Goal: Book appointment/travel/reservation

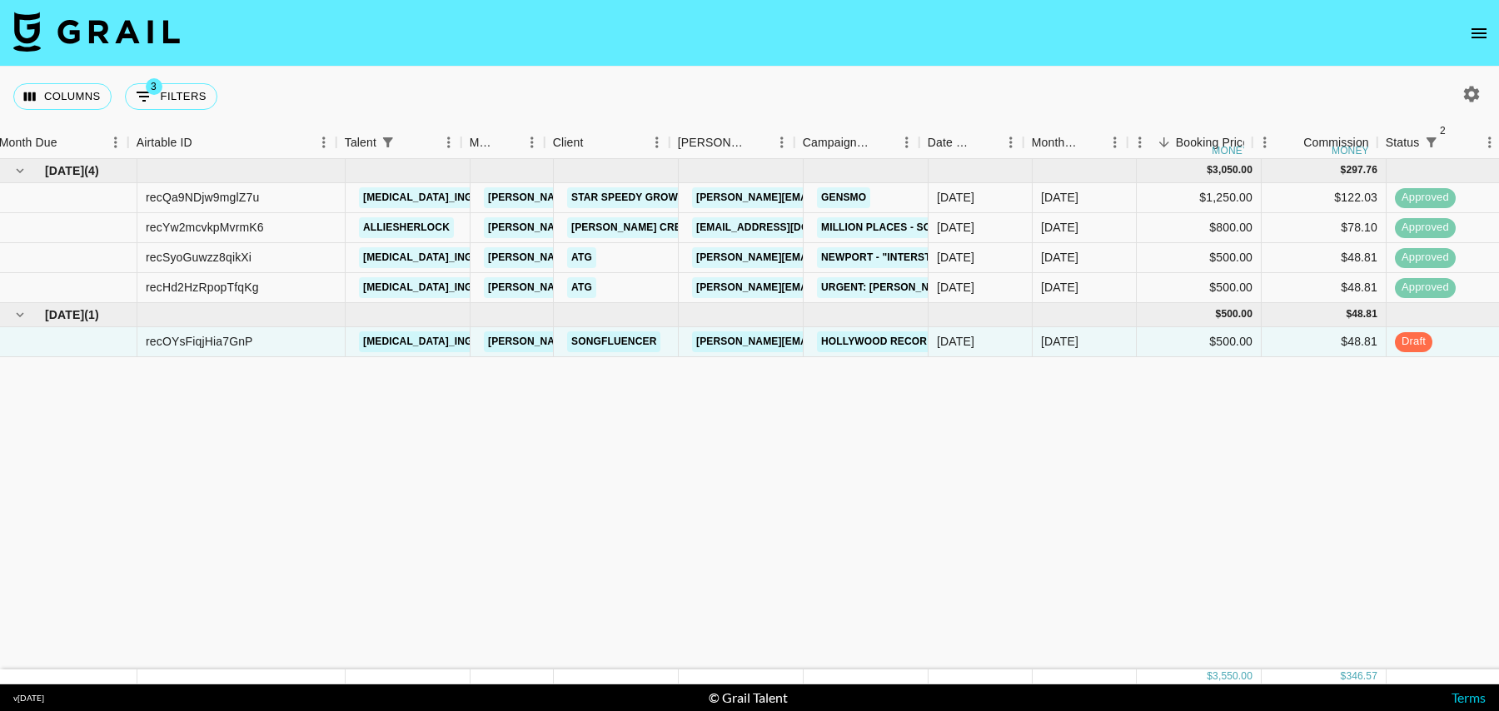
scroll to position [0, 9]
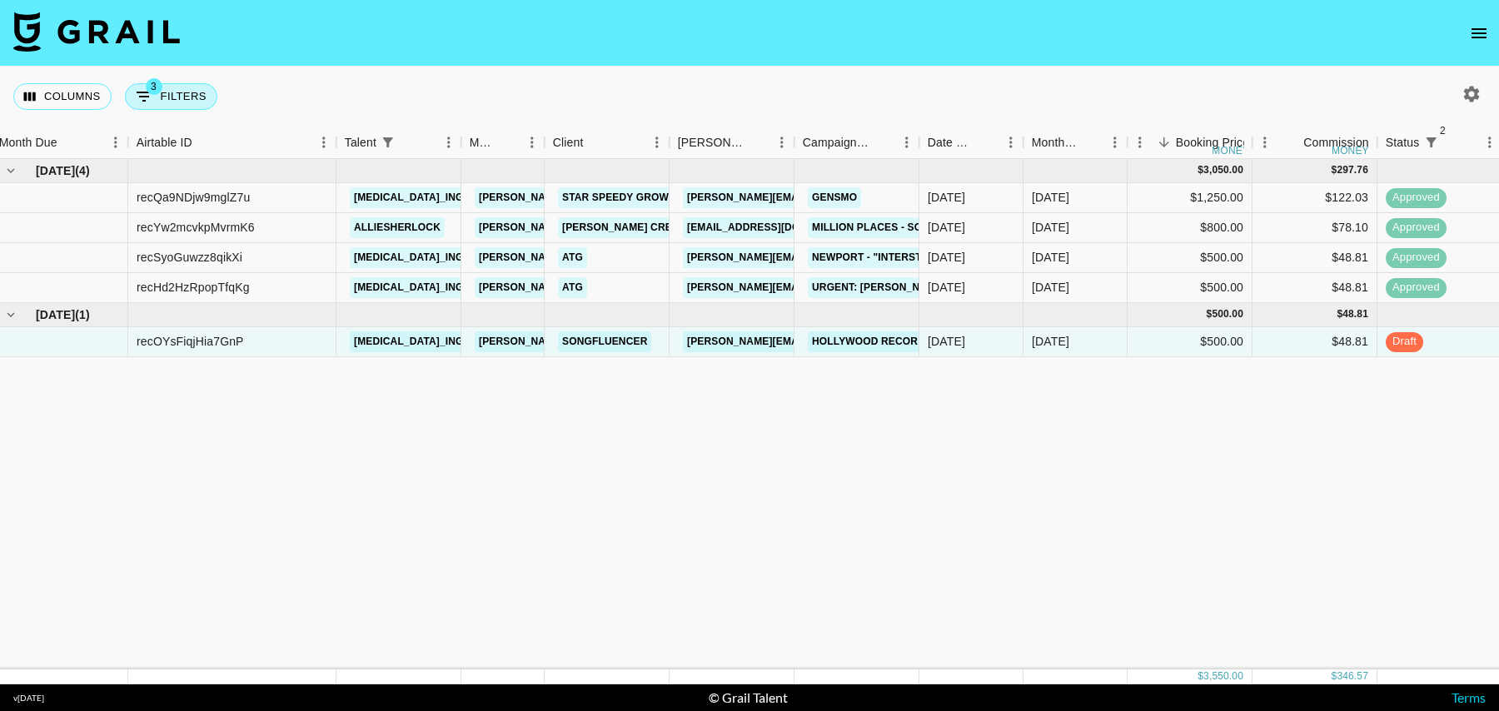
click at [175, 83] on button "3 Filters" at bounding box center [171, 96] width 92 height 27
select select "status"
select select "isNotAnyOf"
select select "status"
select select "isNotAnyOf"
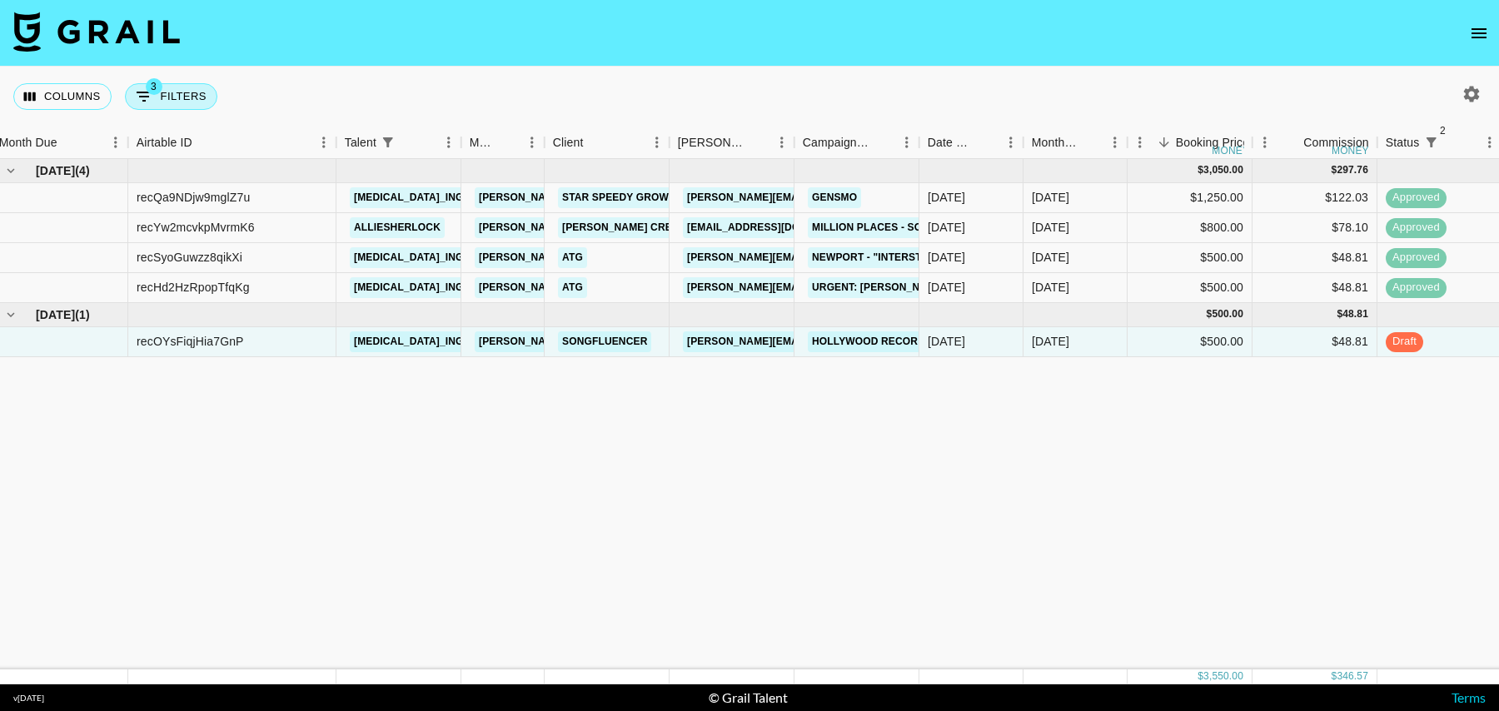
select select "talentName"
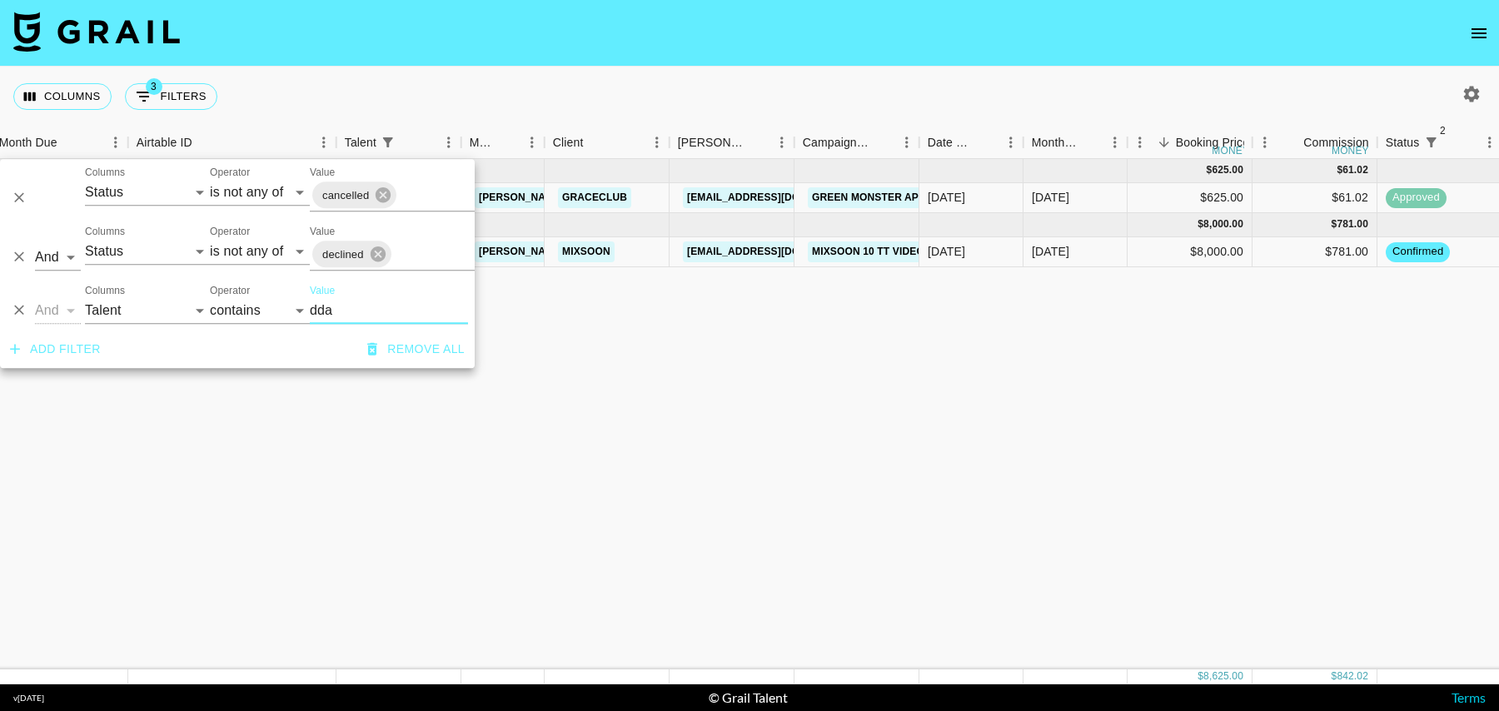
type input "dda"
click at [1128, 256] on div "$8,000.00" at bounding box center [1189, 252] width 125 height 30
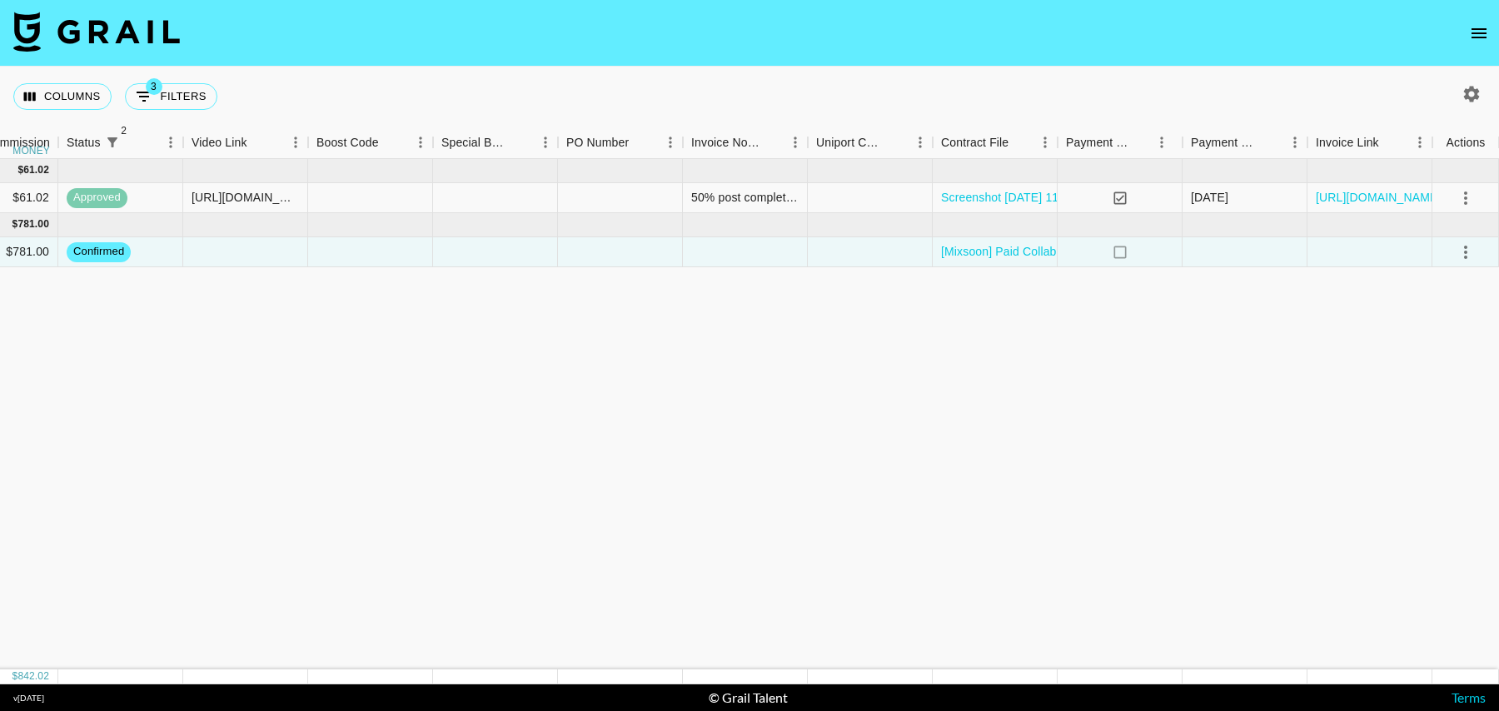
scroll to position [0, 0]
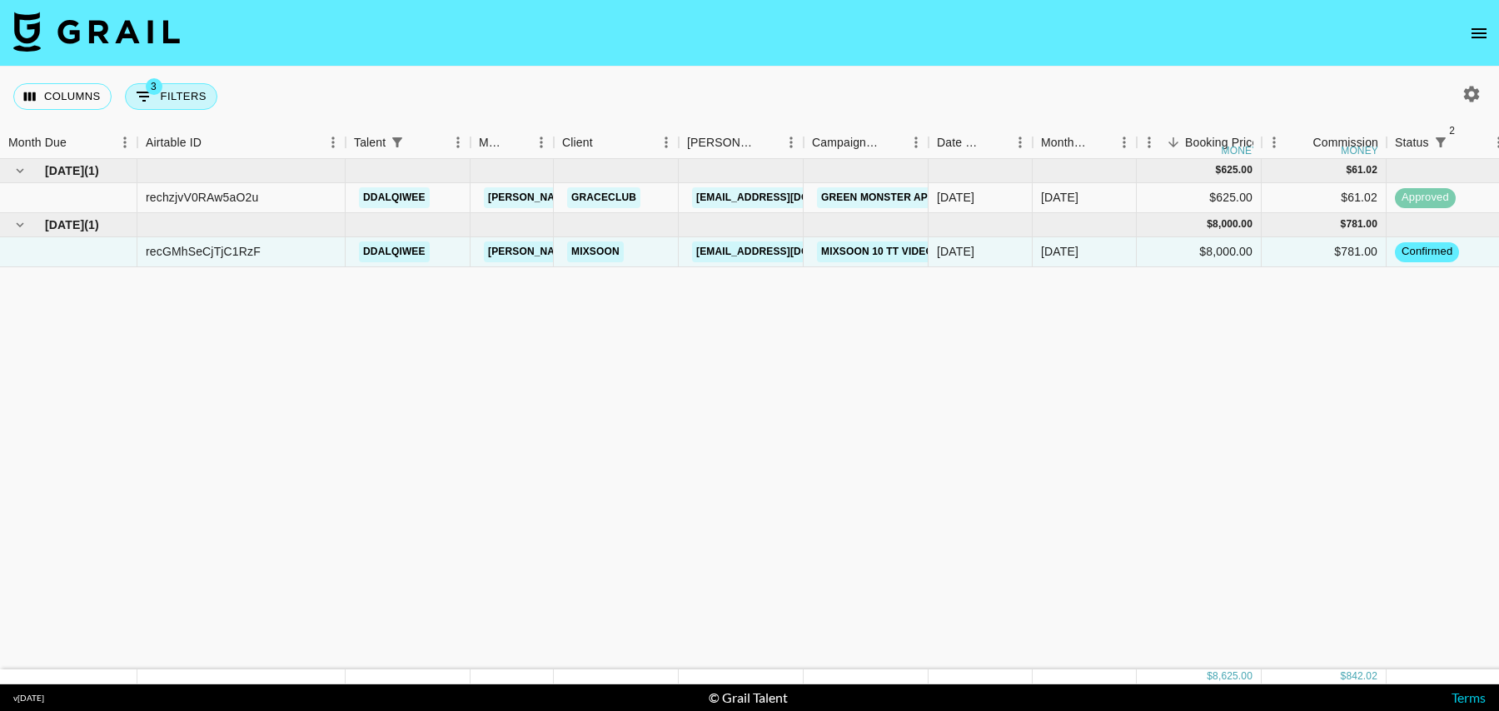
click at [170, 100] on button "3 Filters" at bounding box center [171, 96] width 92 height 27
select select "status"
select select "isNotAnyOf"
select select "status"
select select "isNotAnyOf"
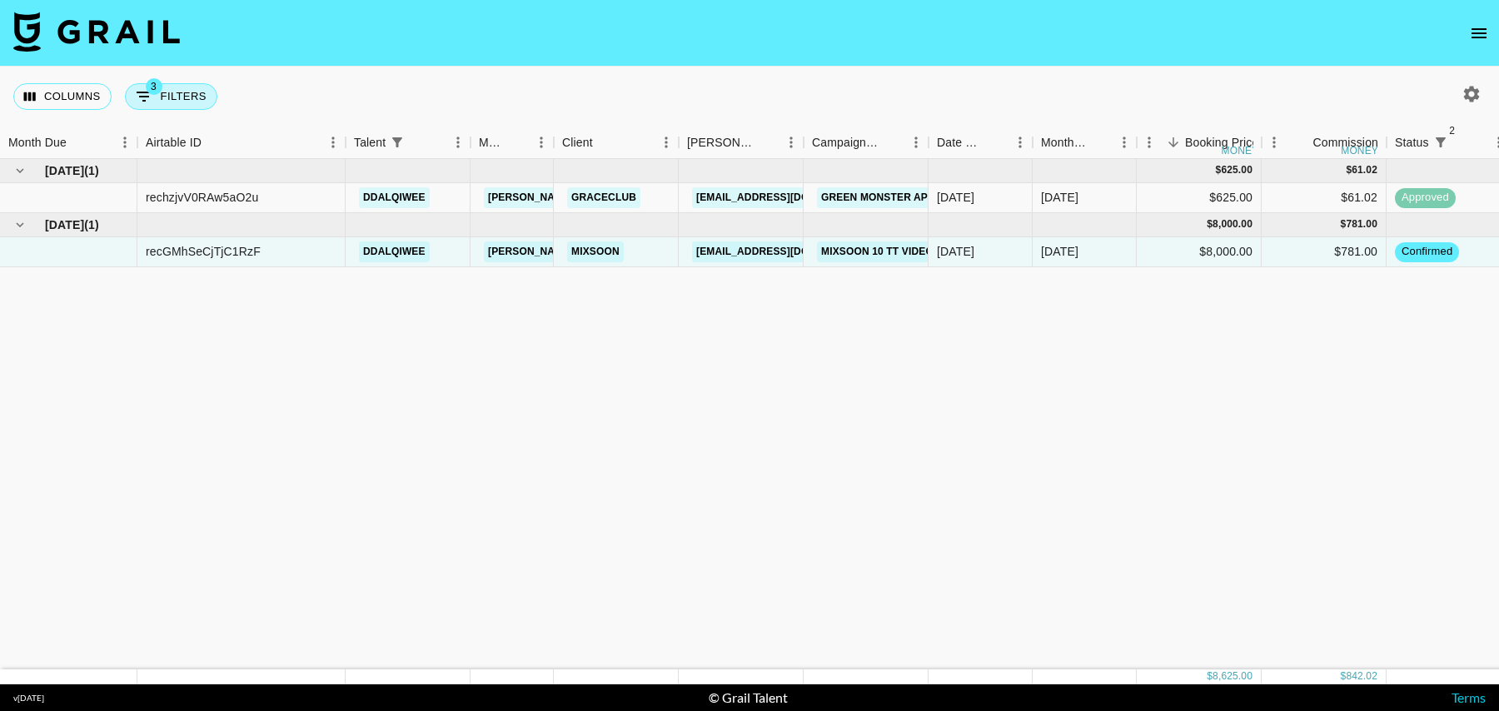
select select "talentName"
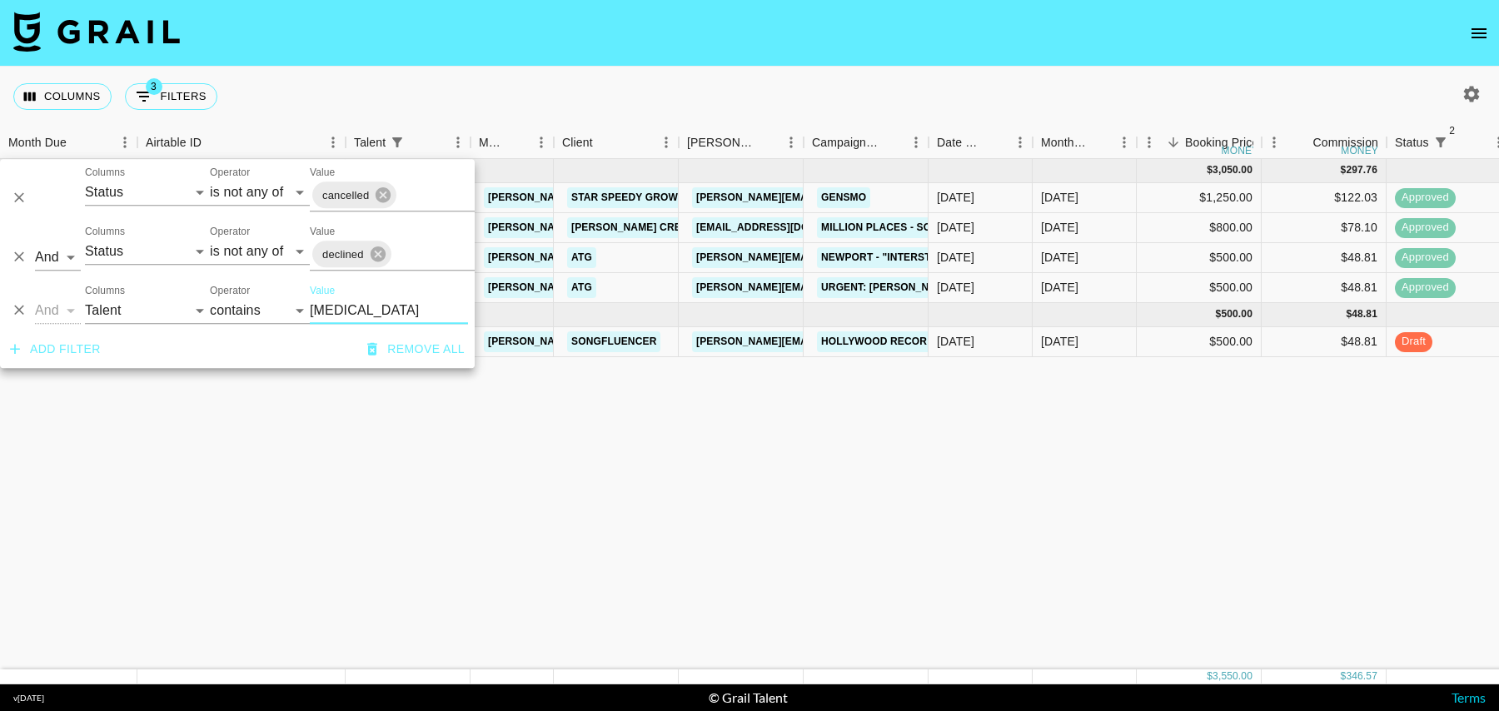
type input "[MEDICAL_DATA]"
click at [1278, 344] on div "$48.81" at bounding box center [1323, 342] width 125 height 30
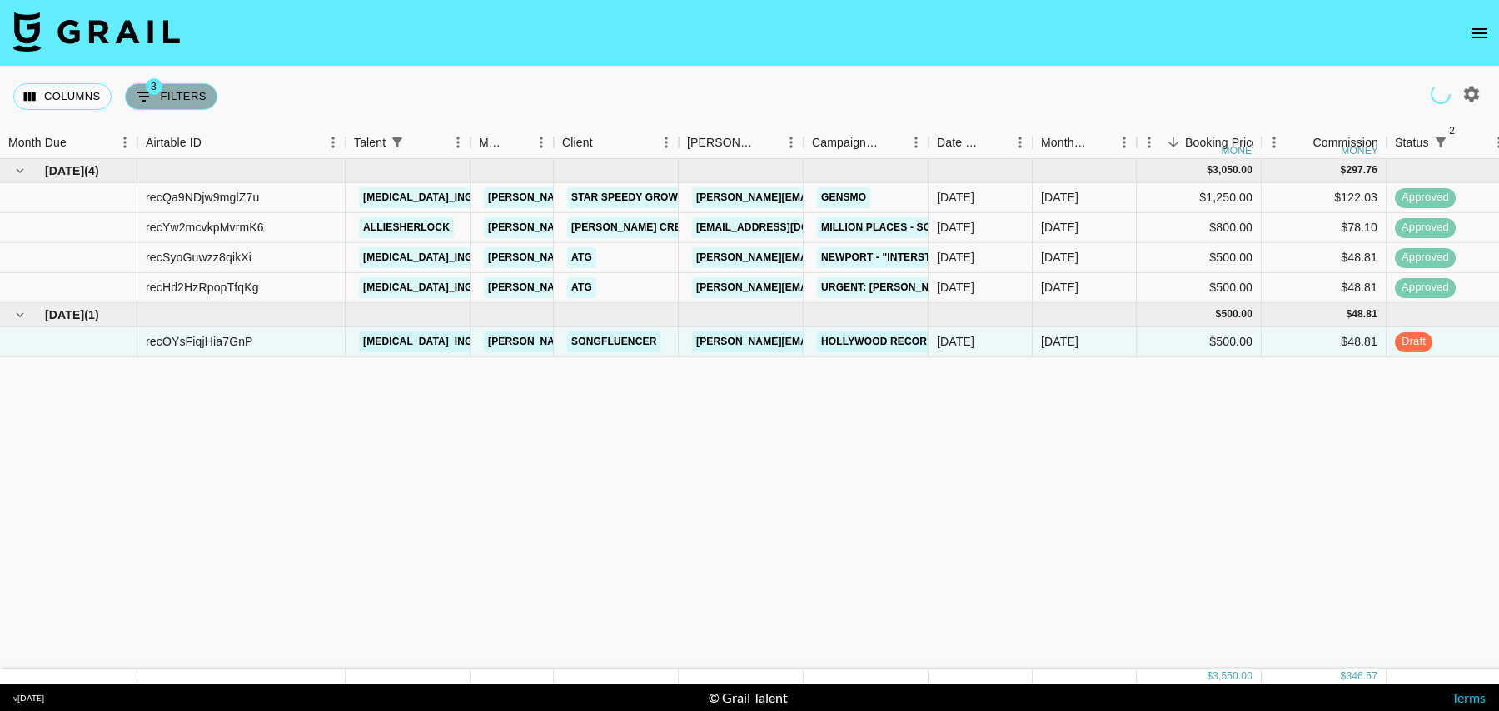
click at [191, 92] on button "3 Filters" at bounding box center [171, 96] width 92 height 27
select select "status"
select select "isNotAnyOf"
select select "status"
select select "isNotAnyOf"
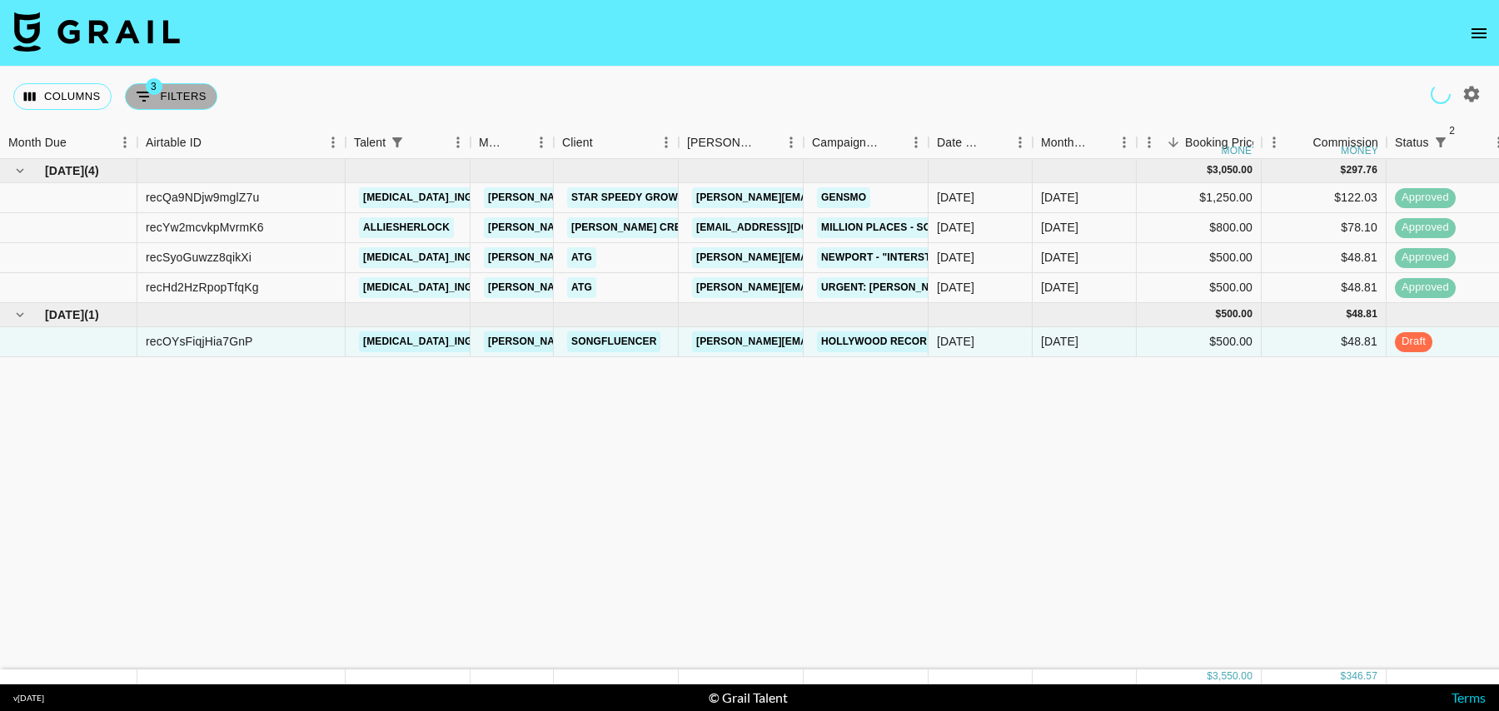
select select "talentName"
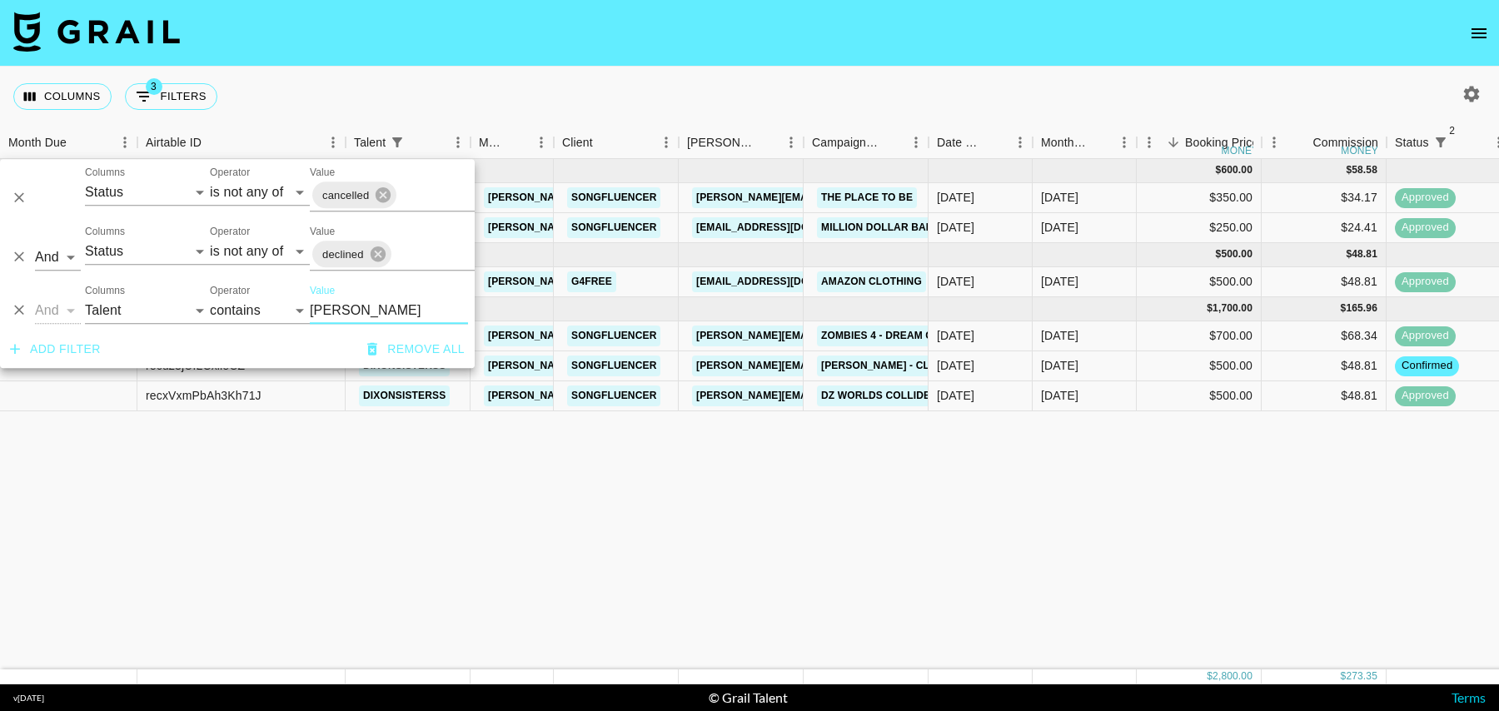
type input "[PERSON_NAME]"
click at [1175, 357] on div "$500.00" at bounding box center [1199, 366] width 125 height 30
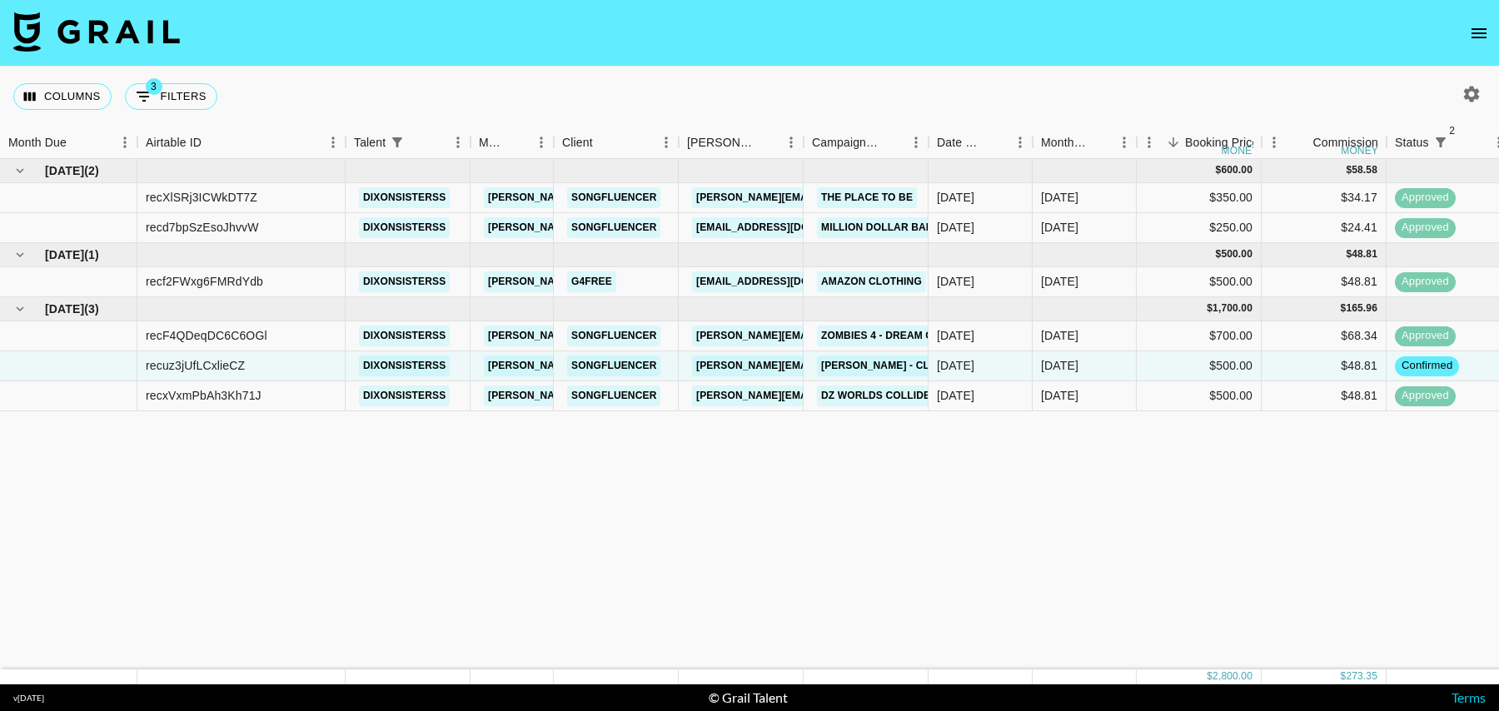
scroll to position [0, 1328]
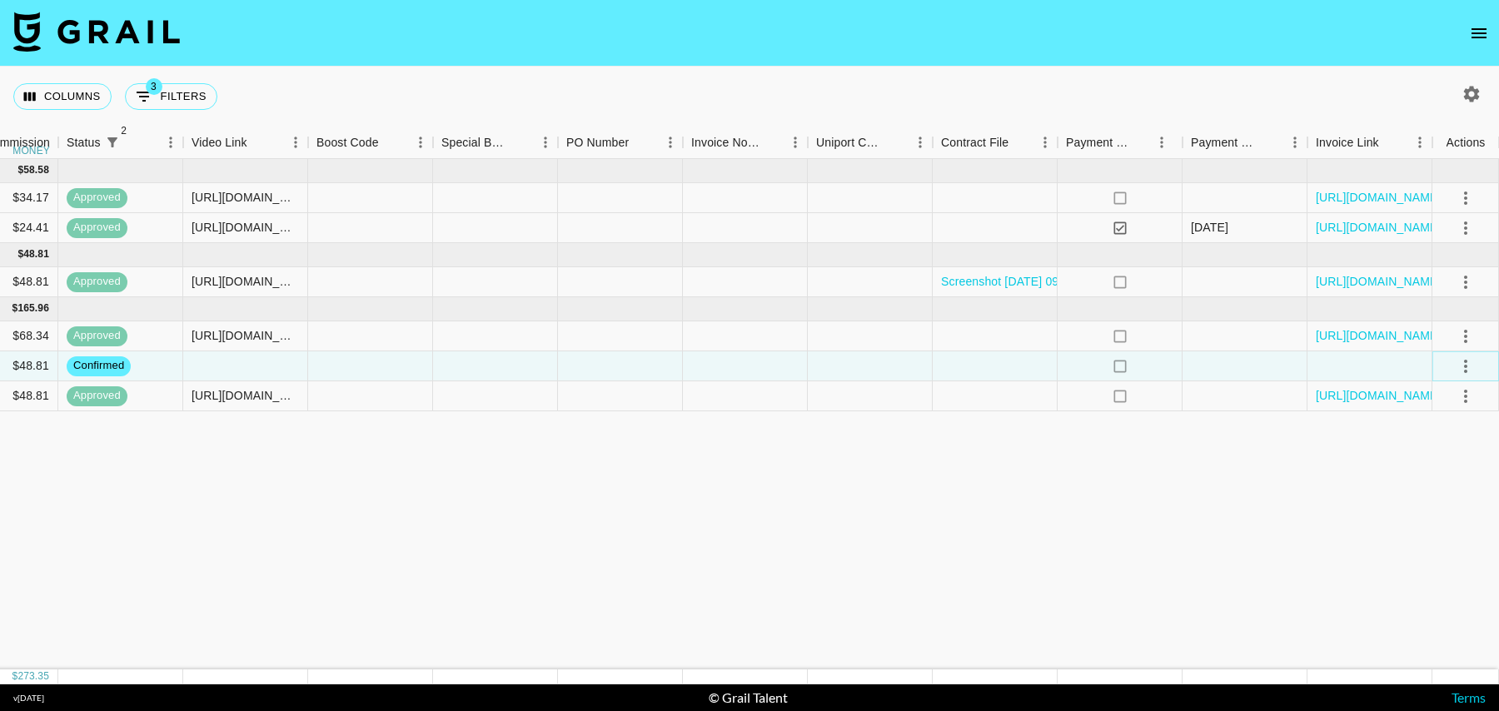
click at [1464, 361] on icon "select merge strategy" at bounding box center [1465, 366] width 20 height 20
click at [1449, 451] on li "Draft Created" at bounding box center [1445, 461] width 108 height 30
click at [1240, 368] on div at bounding box center [1244, 366] width 125 height 30
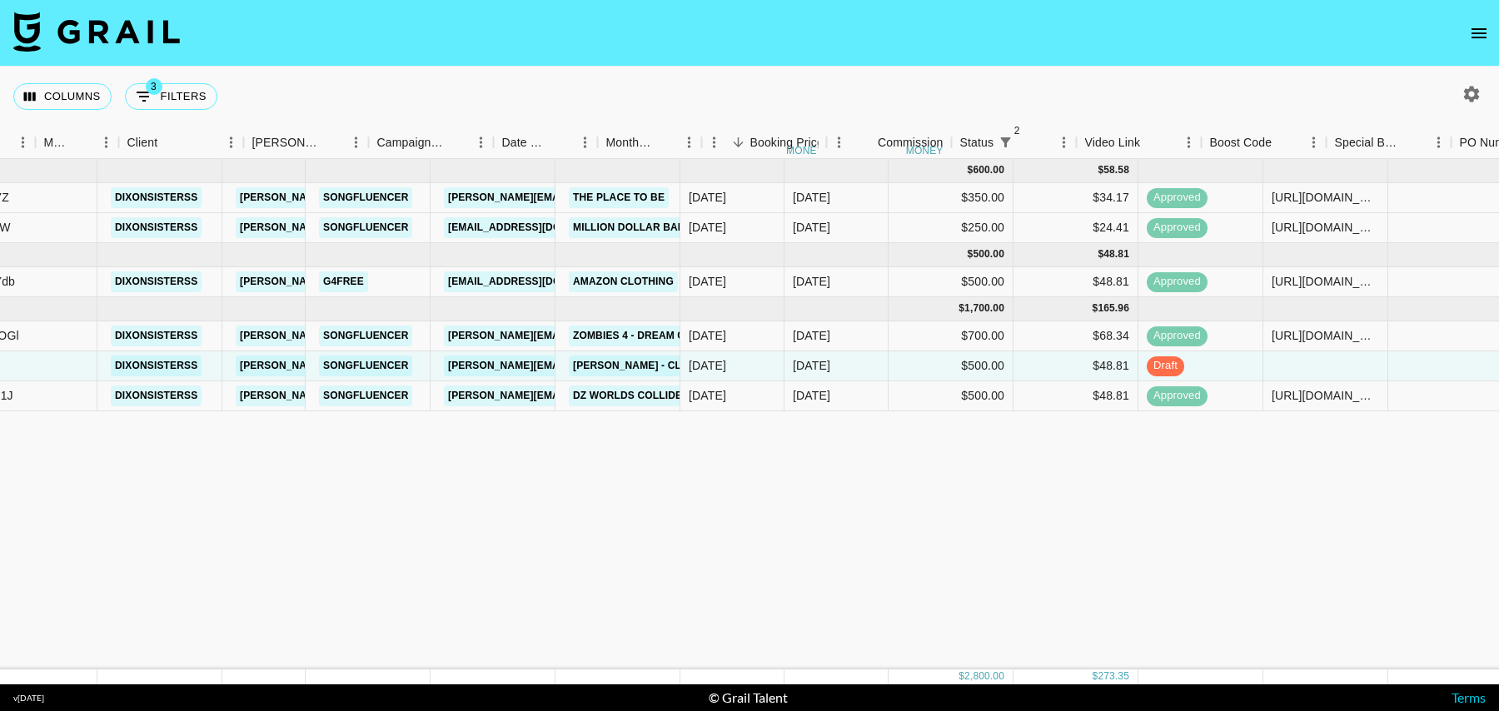
scroll to position [0, 81]
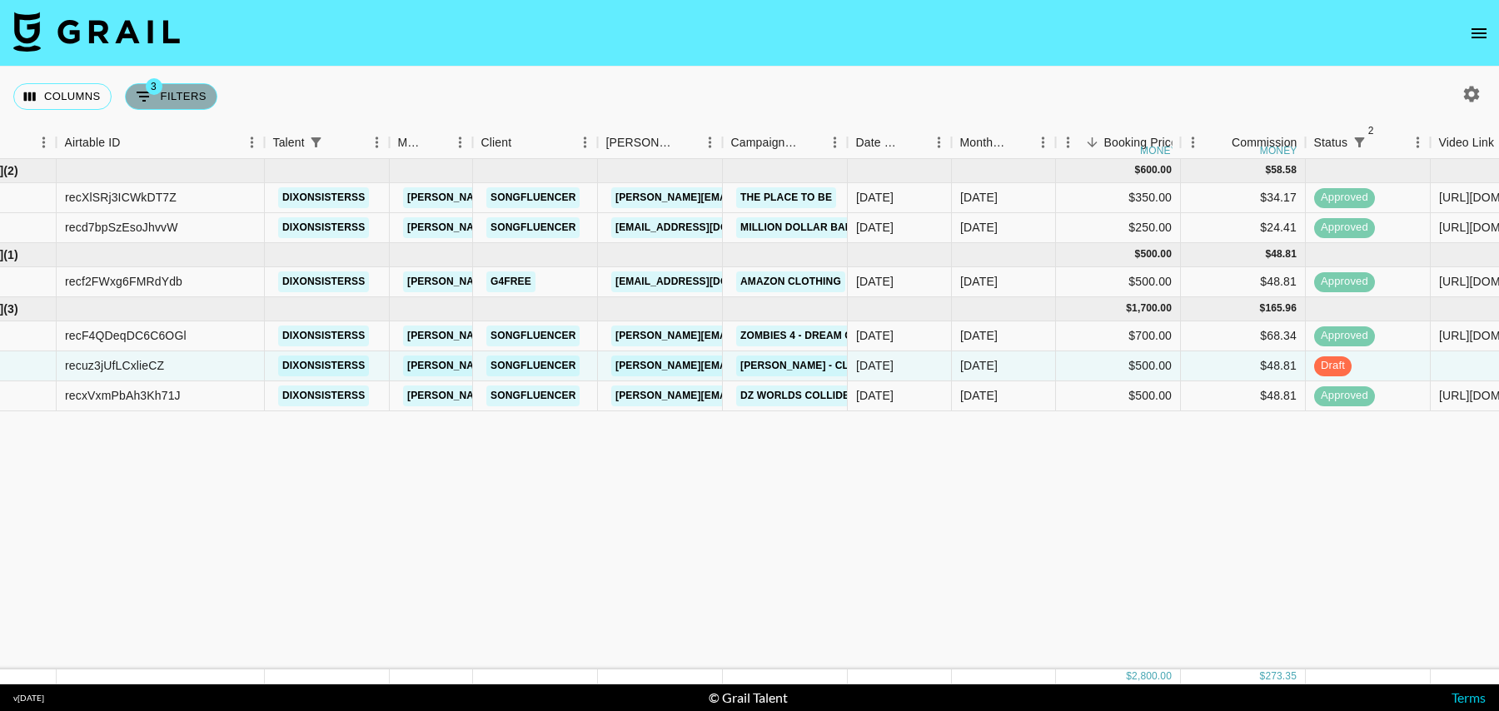
click at [169, 89] on button "3 Filters" at bounding box center [171, 96] width 92 height 27
select select "status"
select select "isNotAnyOf"
select select "status"
select select "isNotAnyOf"
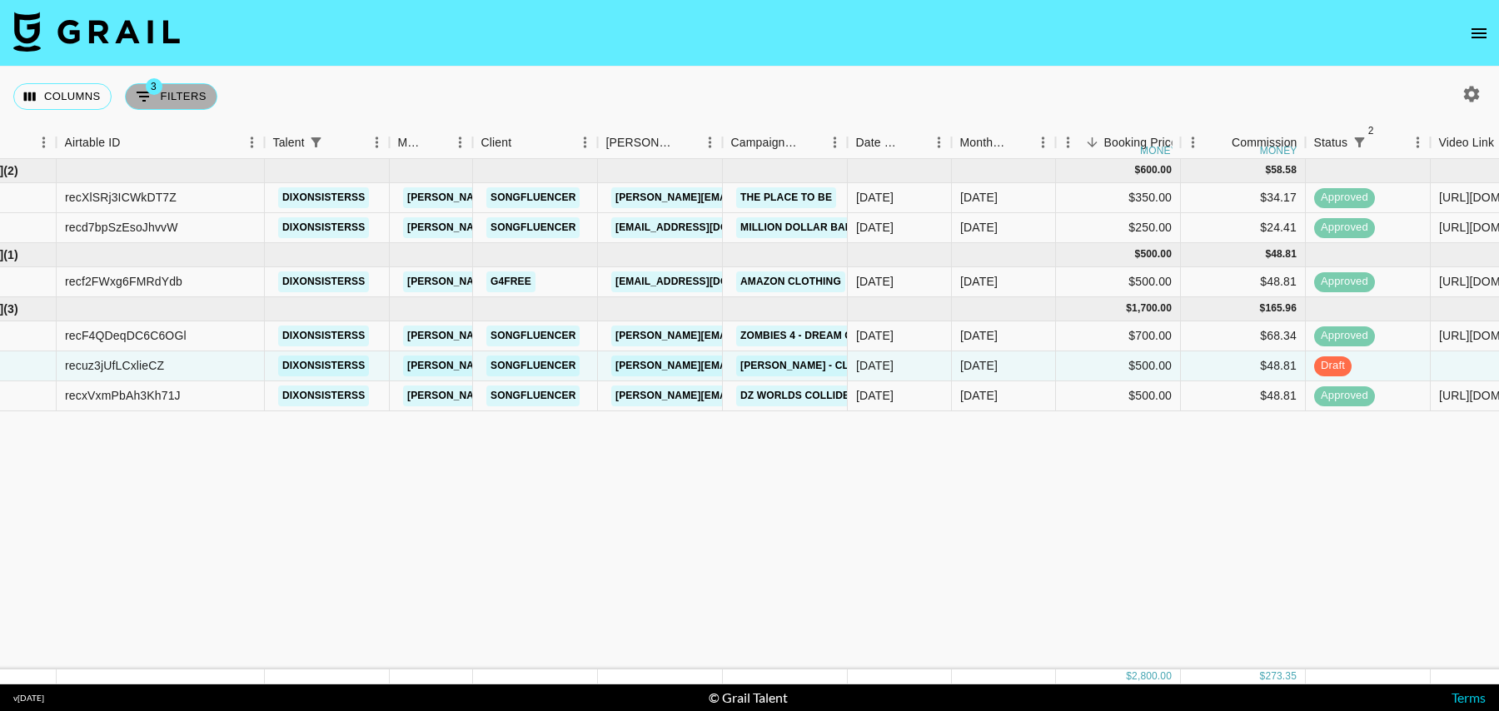
select select "talentName"
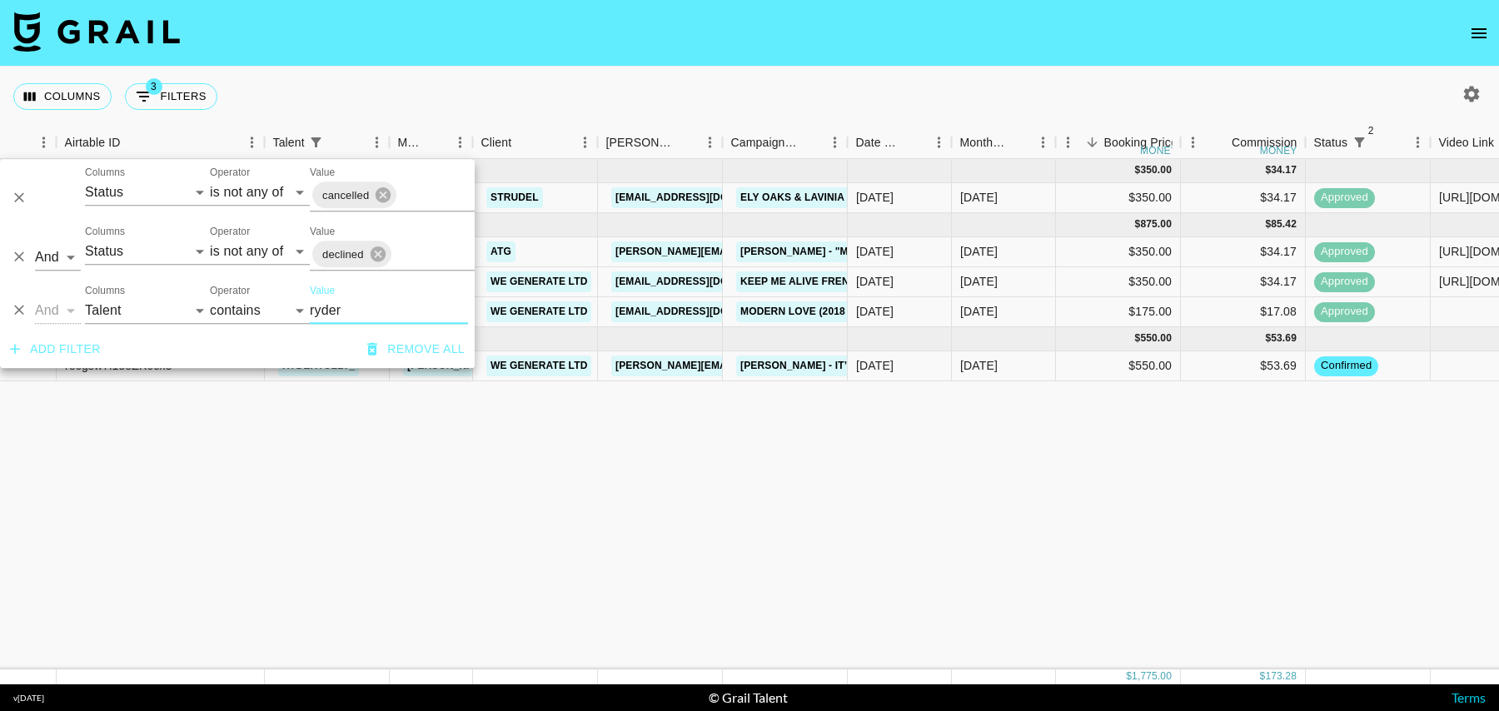
type input "ryder"
click at [1082, 368] on div "$550.00" at bounding box center [1118, 366] width 125 height 30
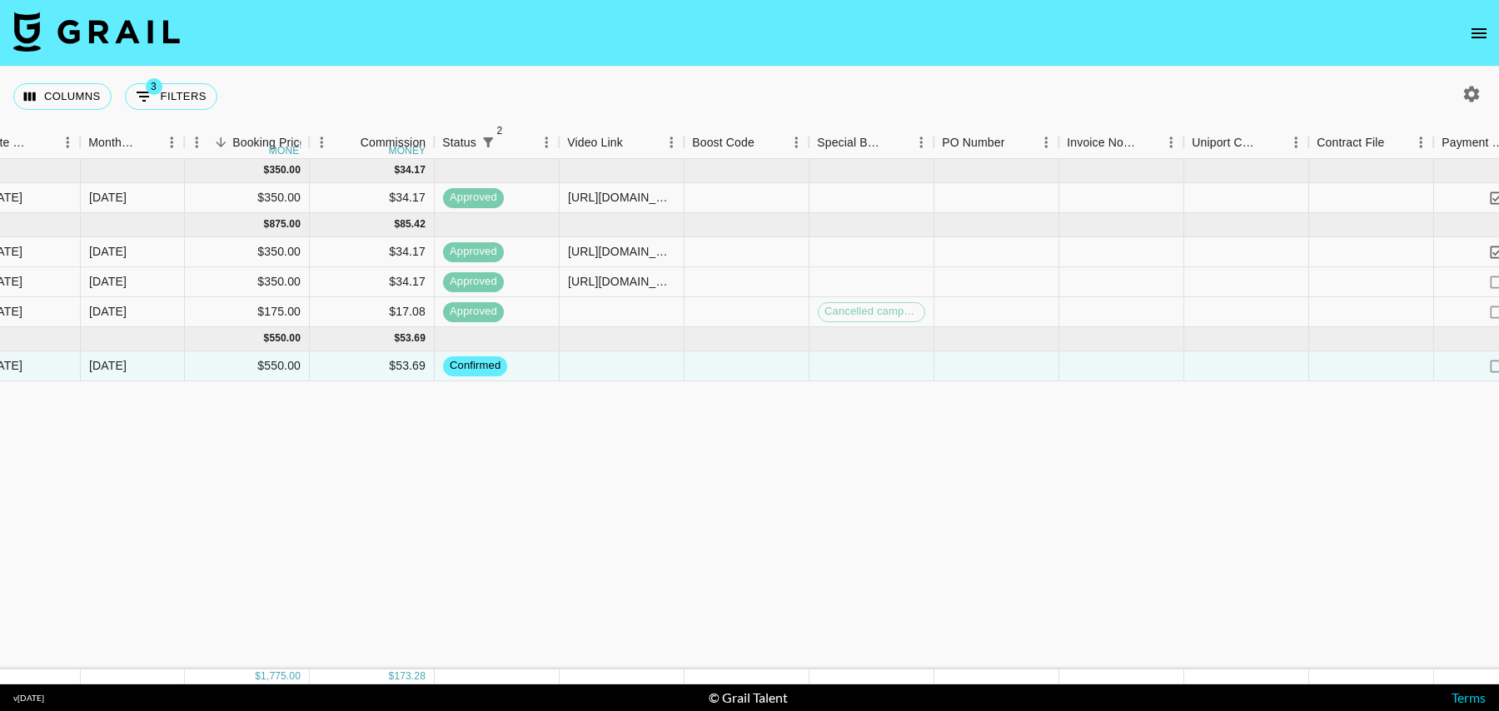
scroll to position [0, 1328]
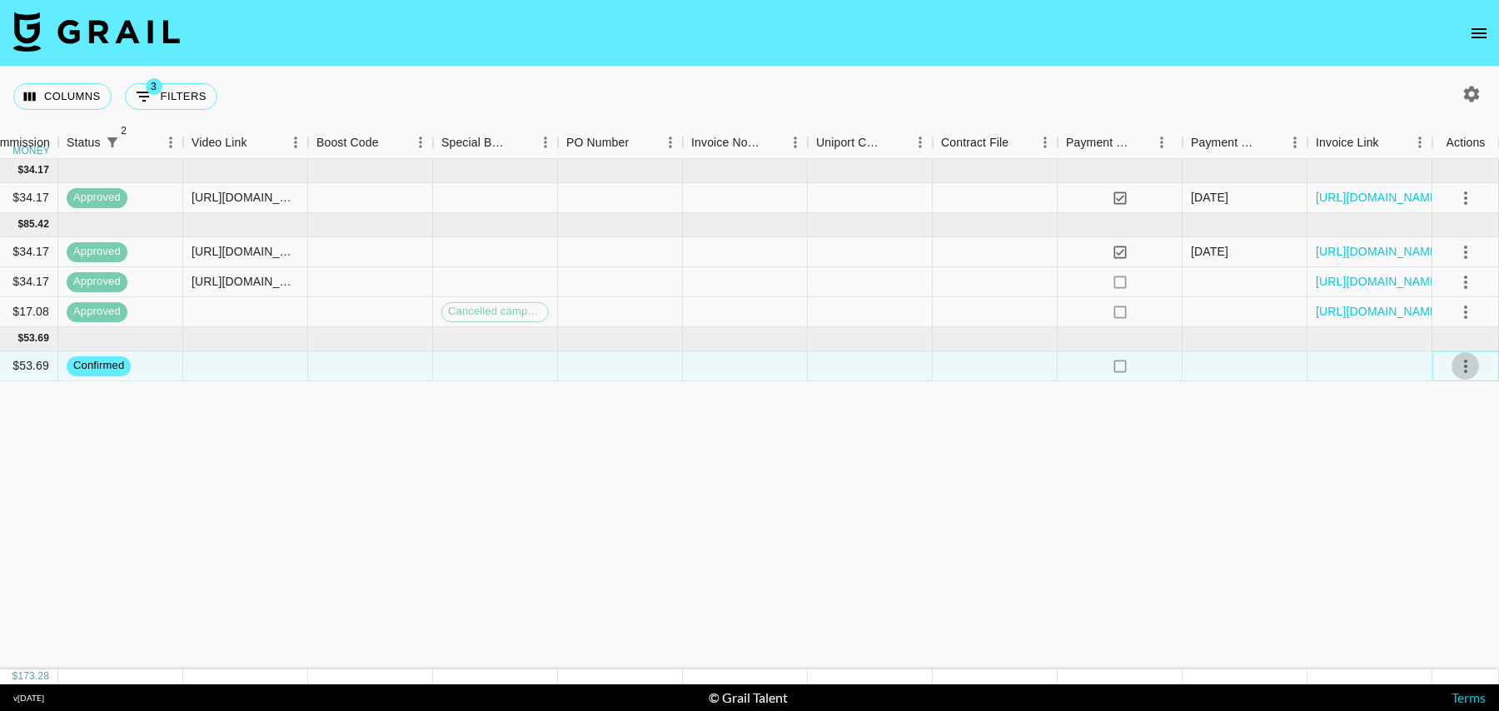
click at [1465, 367] on icon "select merge strategy" at bounding box center [1465, 366] width 20 height 20
click at [1440, 462] on li "Draft Created" at bounding box center [1445, 461] width 108 height 30
click at [833, 362] on div at bounding box center [870, 366] width 125 height 30
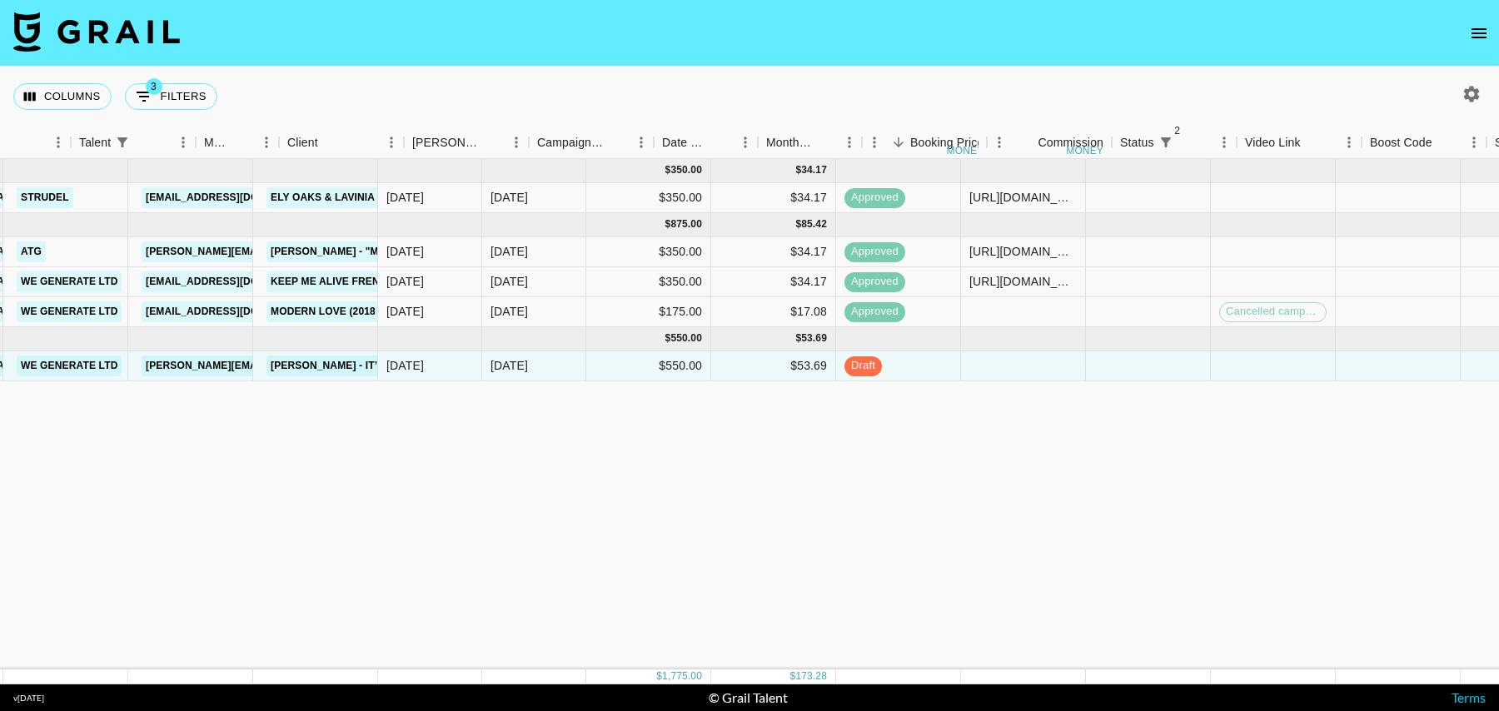
scroll to position [0, 275]
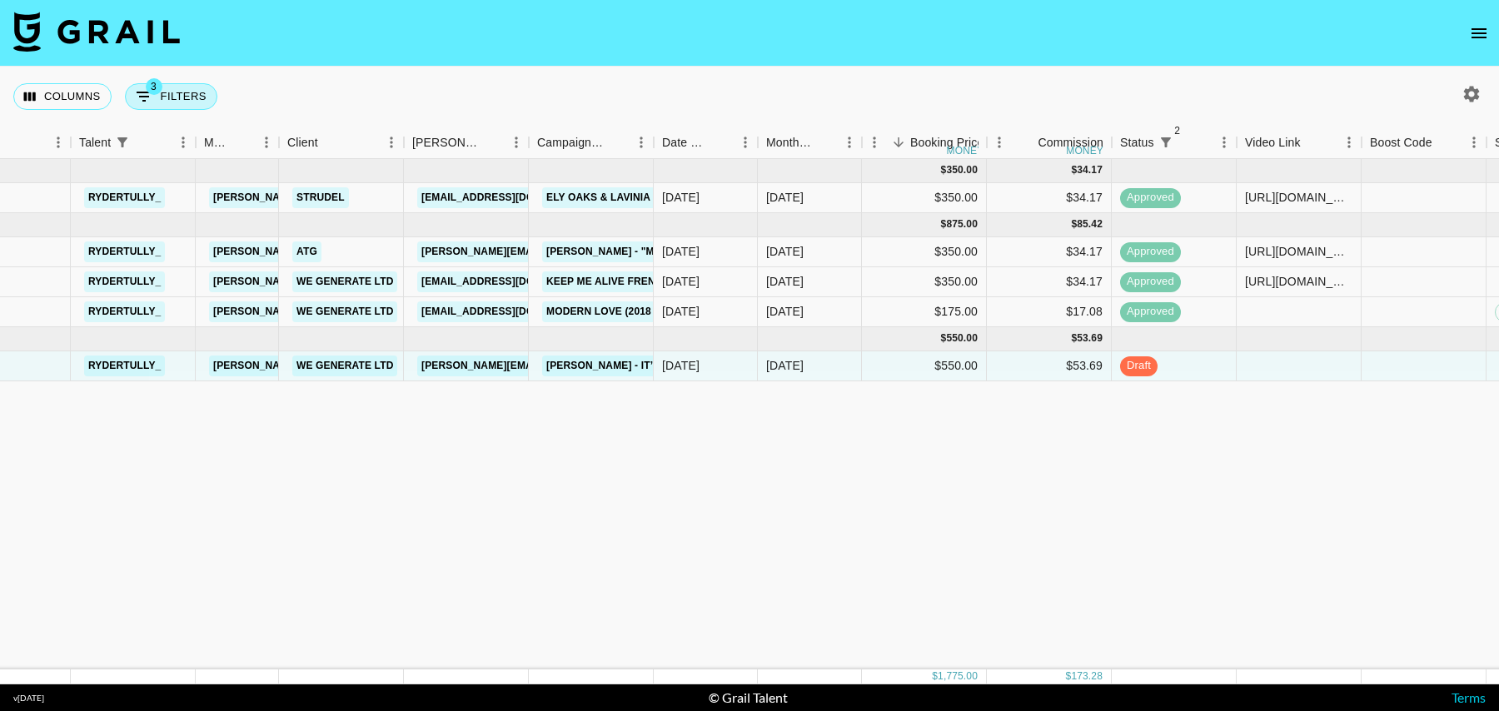
click at [161, 102] on button "3 Filters" at bounding box center [171, 96] width 92 height 27
select select "status"
select select "isNotAnyOf"
select select "status"
select select "isNotAnyOf"
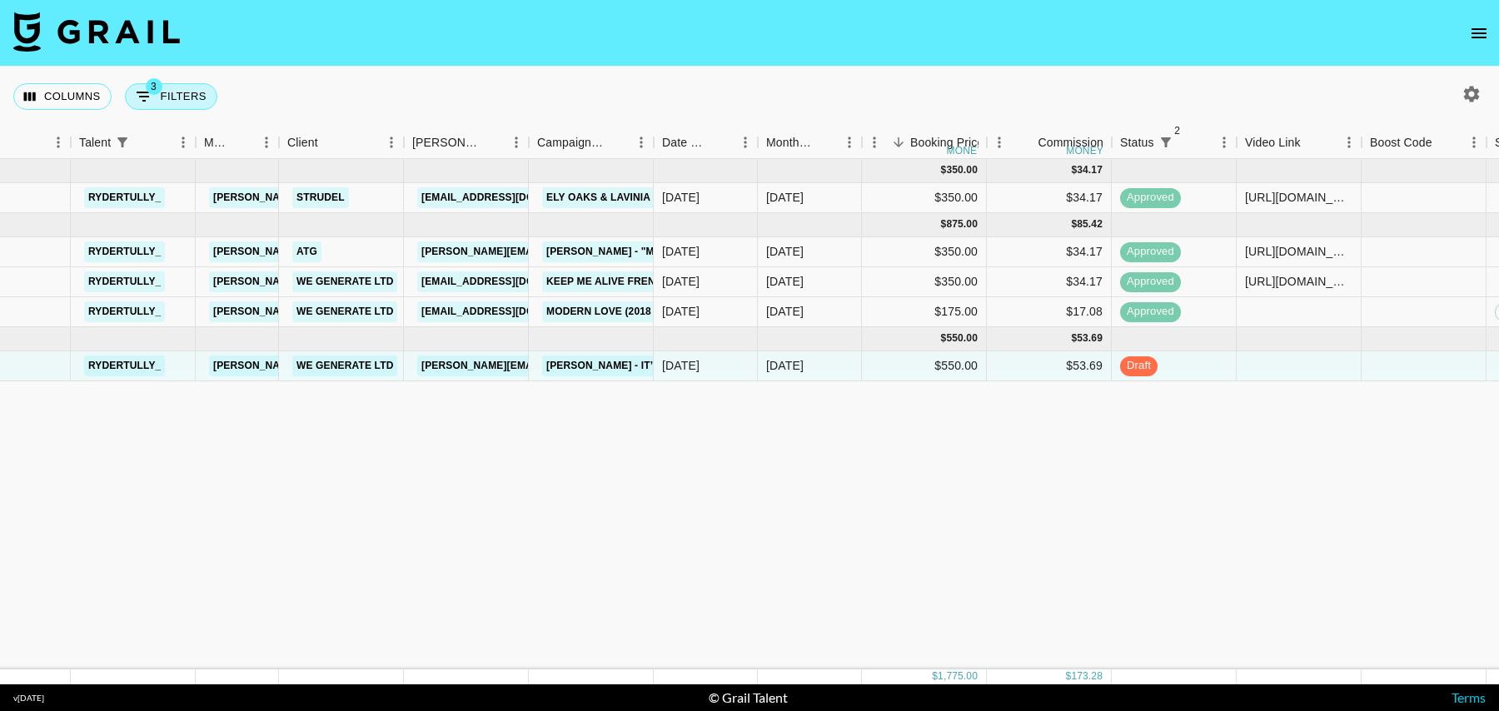
select select "talentName"
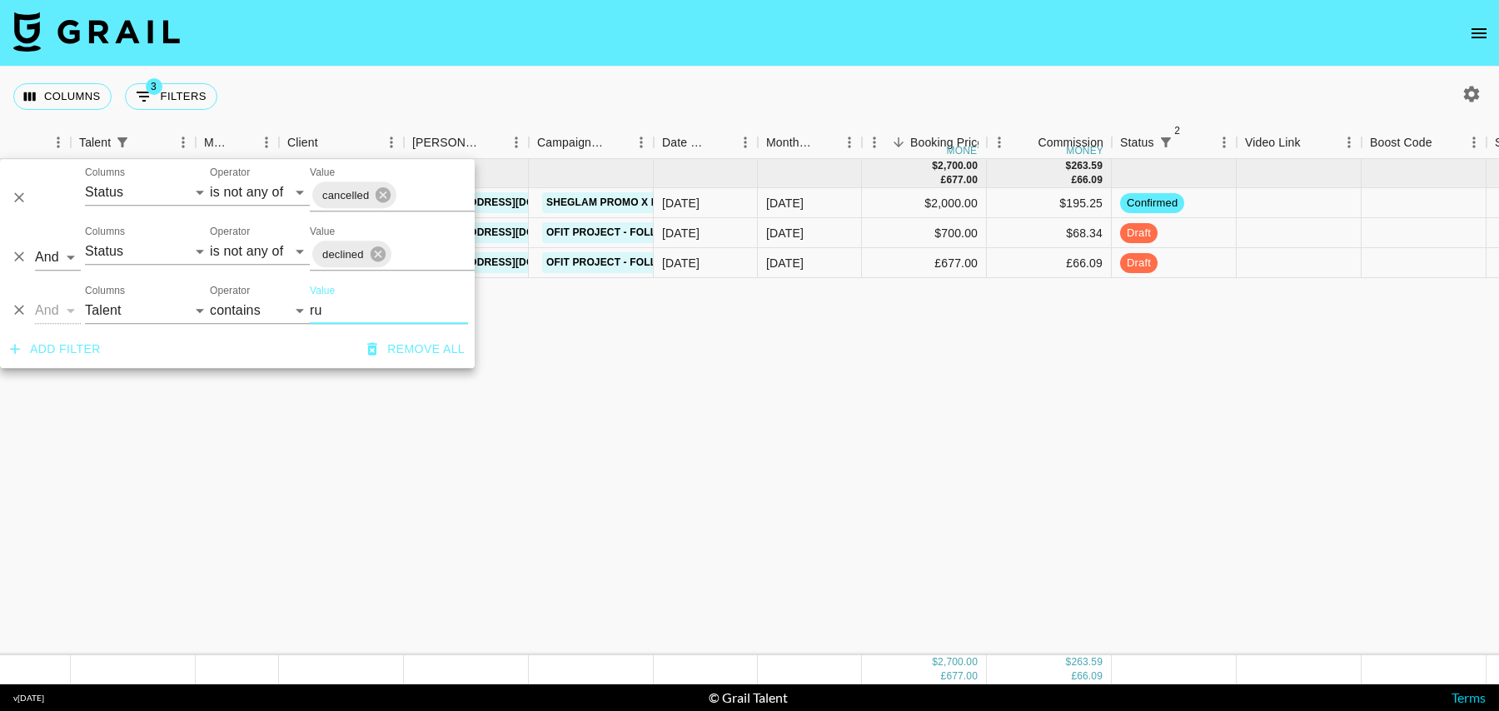
type input "ru"
click at [872, 223] on div "$700.00" at bounding box center [924, 233] width 125 height 30
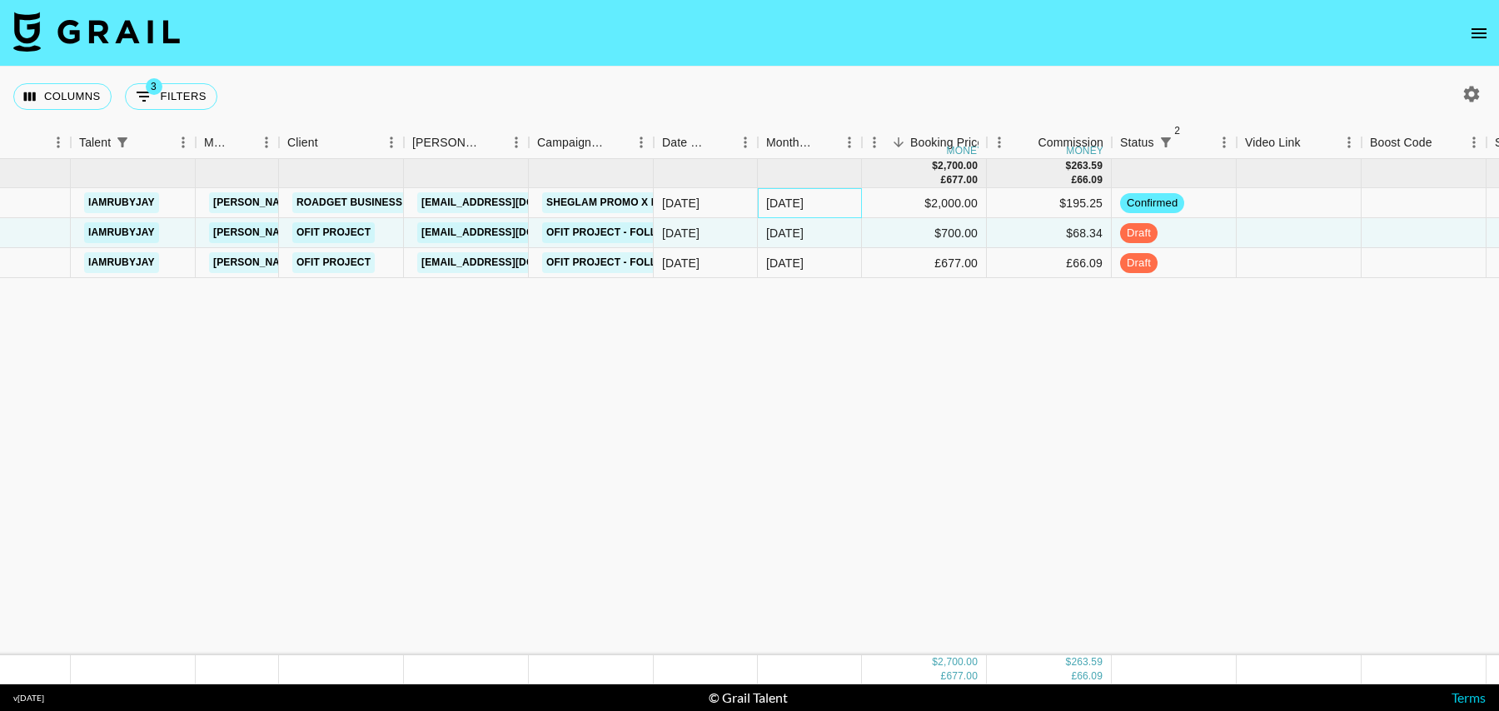
click at [834, 206] on div "[DATE]" at bounding box center [810, 203] width 104 height 30
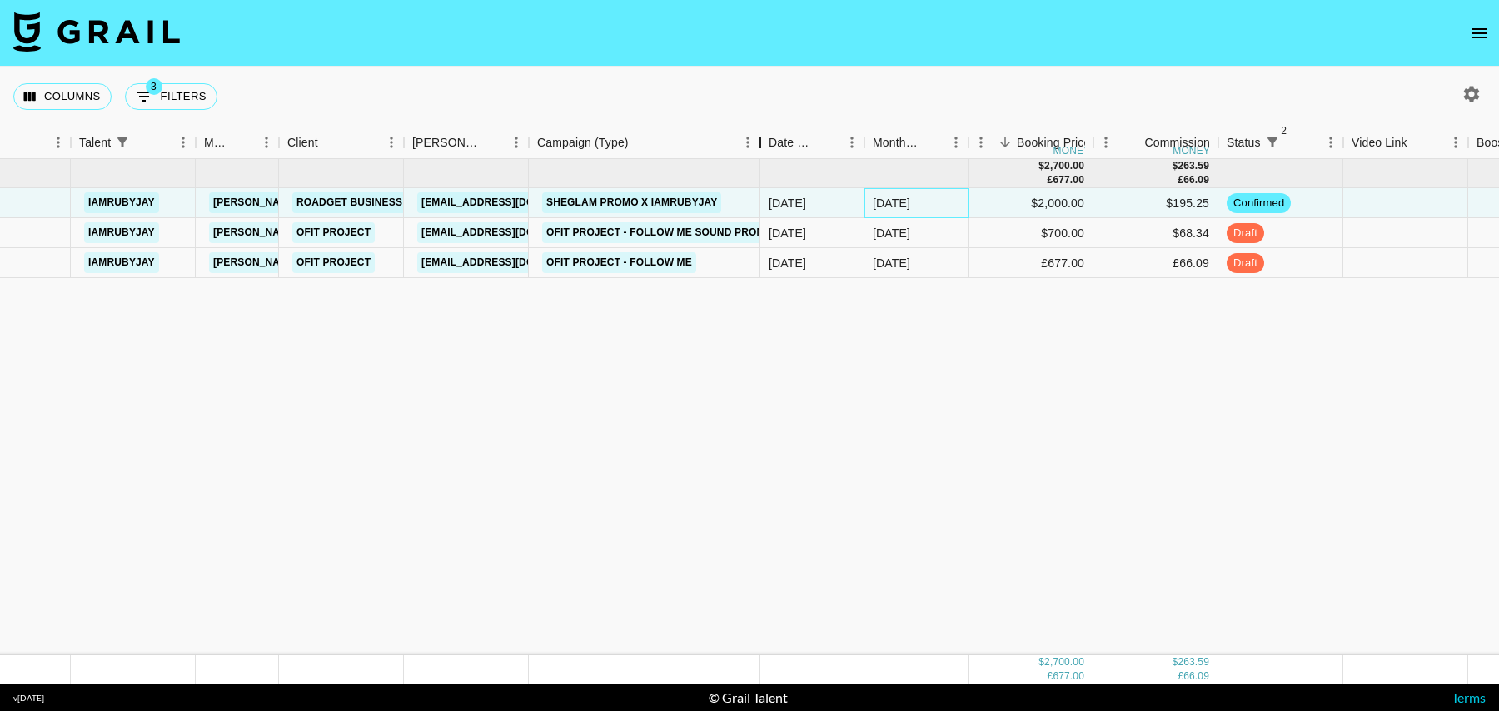
drag, startPoint x: 652, startPoint y: 146, endPoint x: 759, endPoint y: 146, distance: 106.6
click at [759, 146] on div "Campaign (Type)" at bounding box center [760, 143] width 20 height 32
click at [180, 72] on div "Columns 3 Filters + Booking" at bounding box center [118, 97] width 211 height 60
click at [180, 92] on button "3 Filters" at bounding box center [171, 96] width 92 height 27
select select "status"
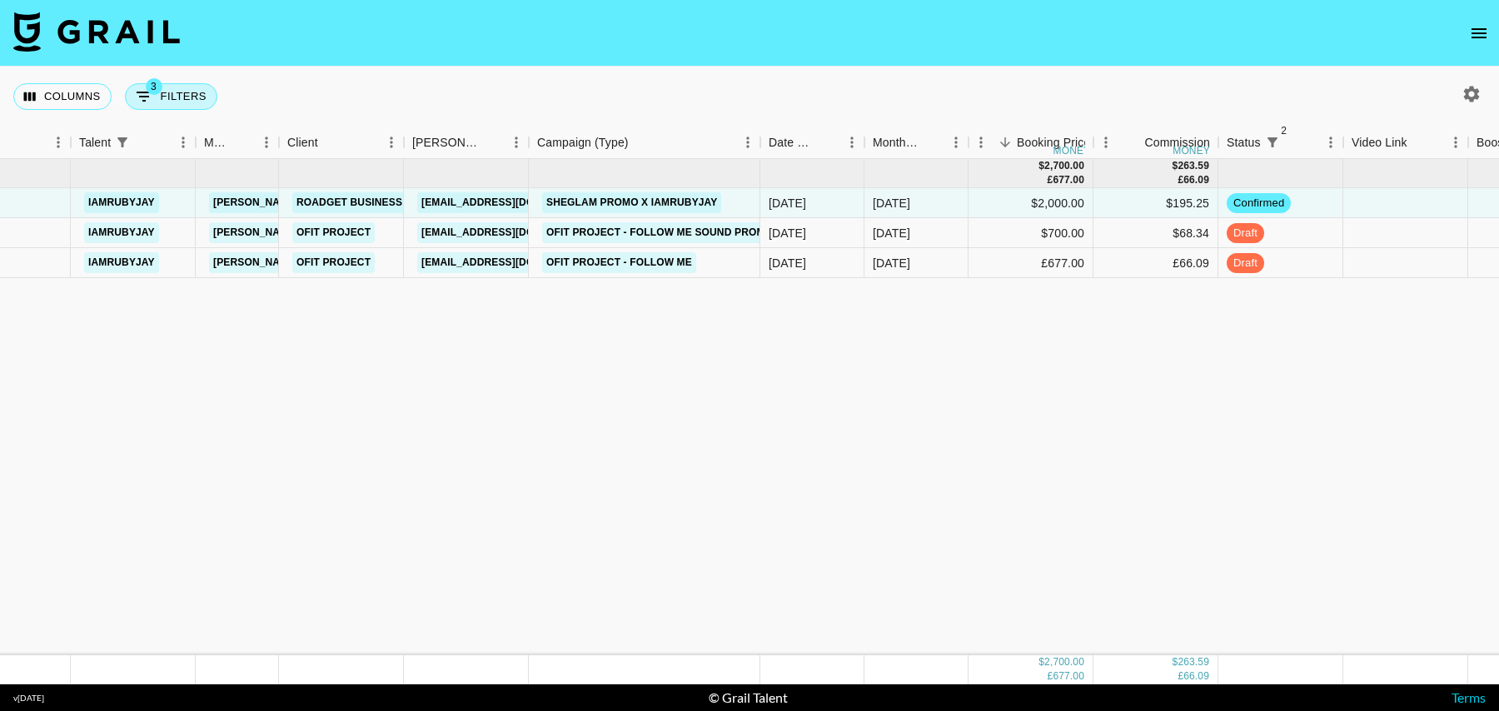
select select "isNotAnyOf"
select select "status"
select select "isNotAnyOf"
select select "talentName"
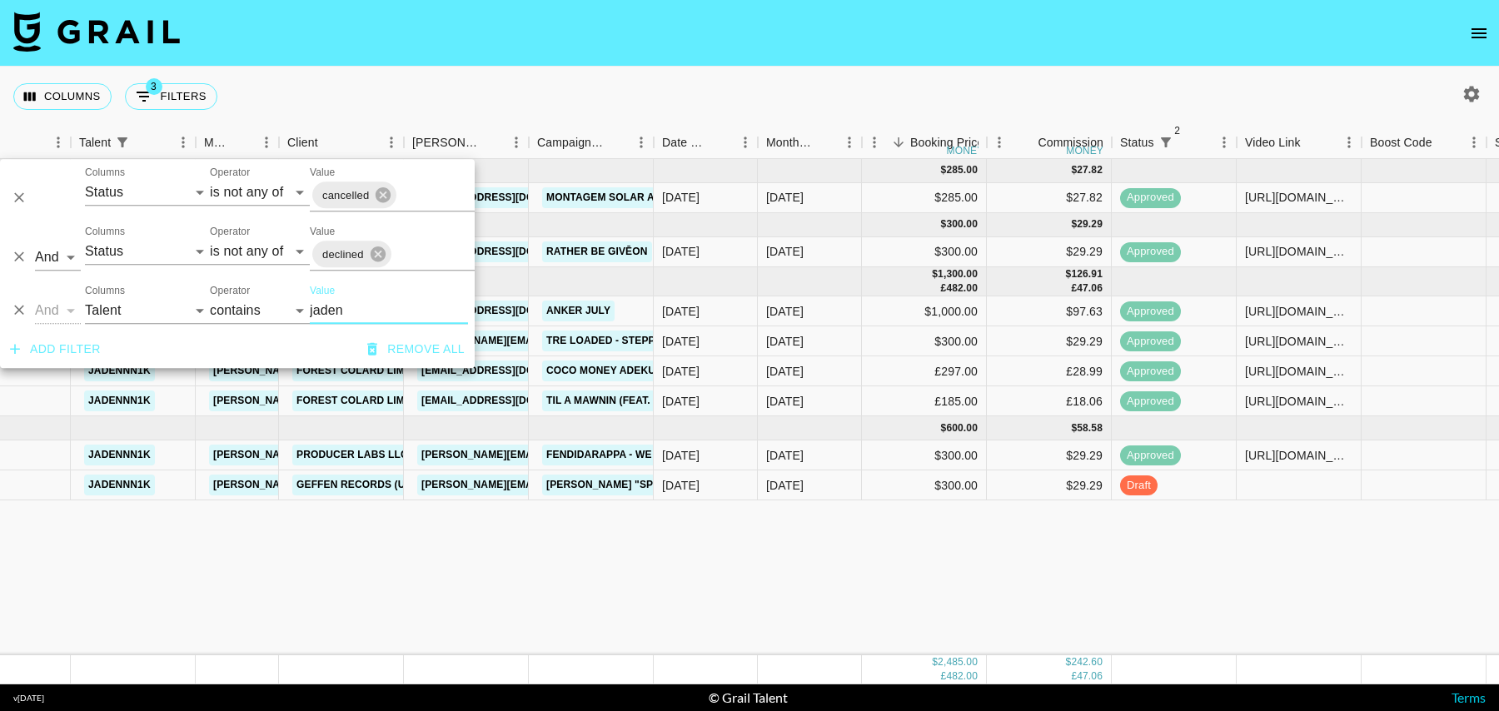
type input "jaden"
click at [1276, 484] on div at bounding box center [1298, 485] width 125 height 30
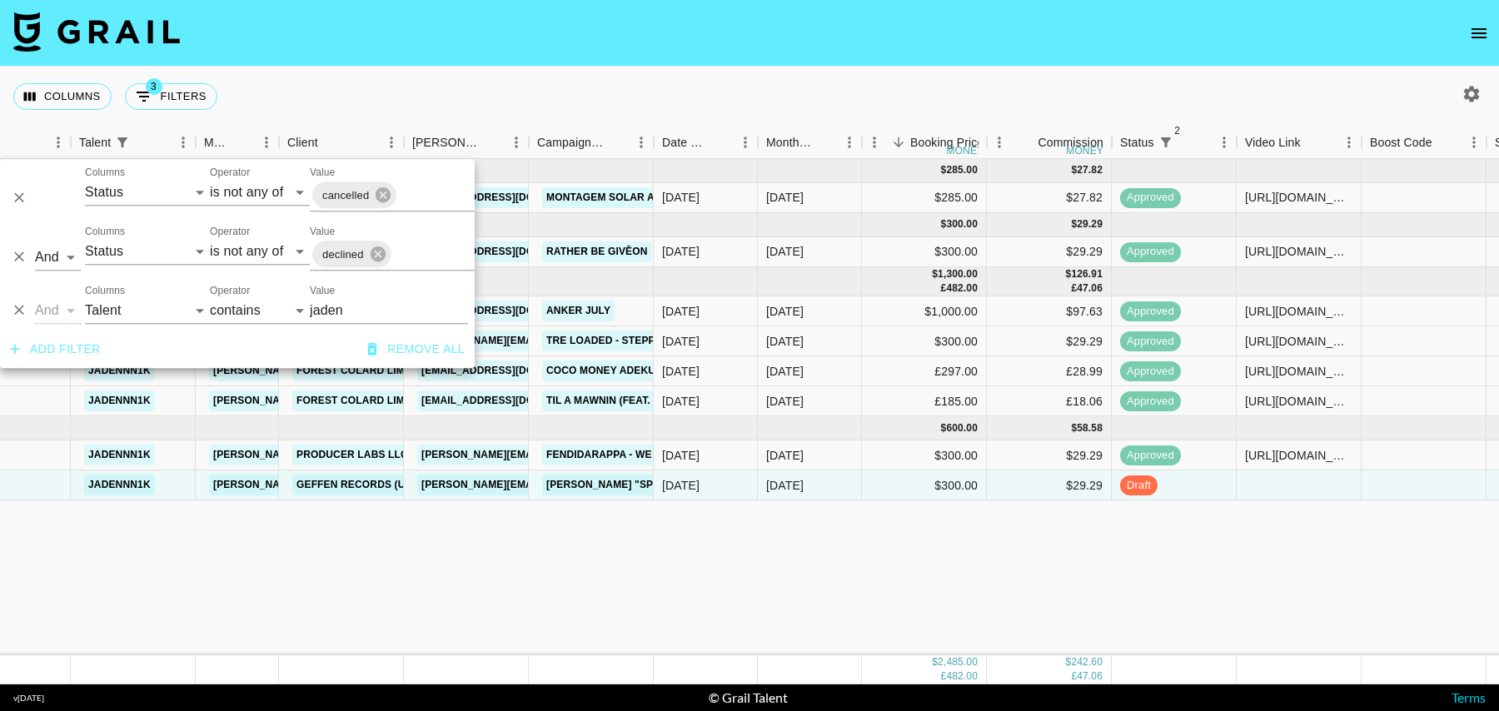
click at [1276, 484] on div at bounding box center [1298, 485] width 125 height 30
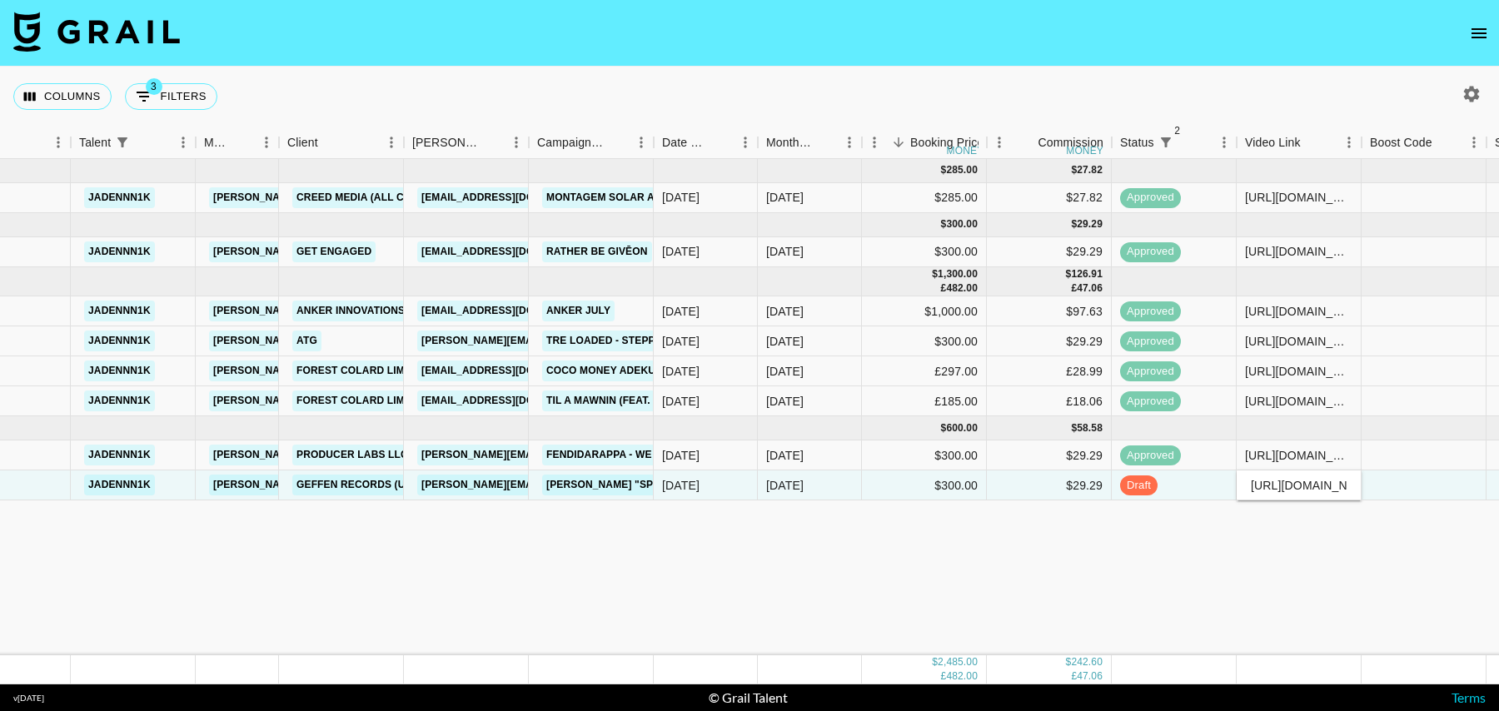
scroll to position [0, 408]
type input "[URL][DOMAIN_NAME]"
click at [1407, 490] on div at bounding box center [1423, 485] width 125 height 30
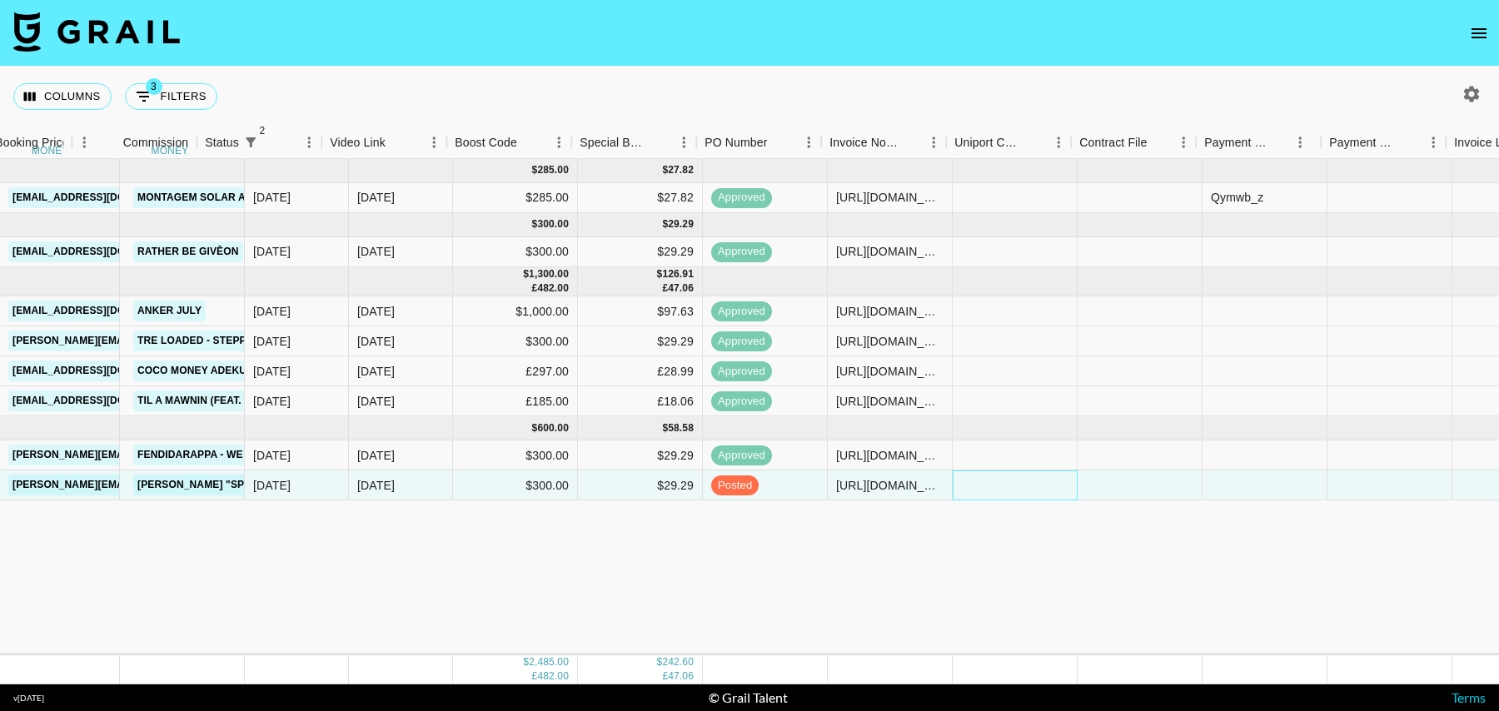
scroll to position [0, 1328]
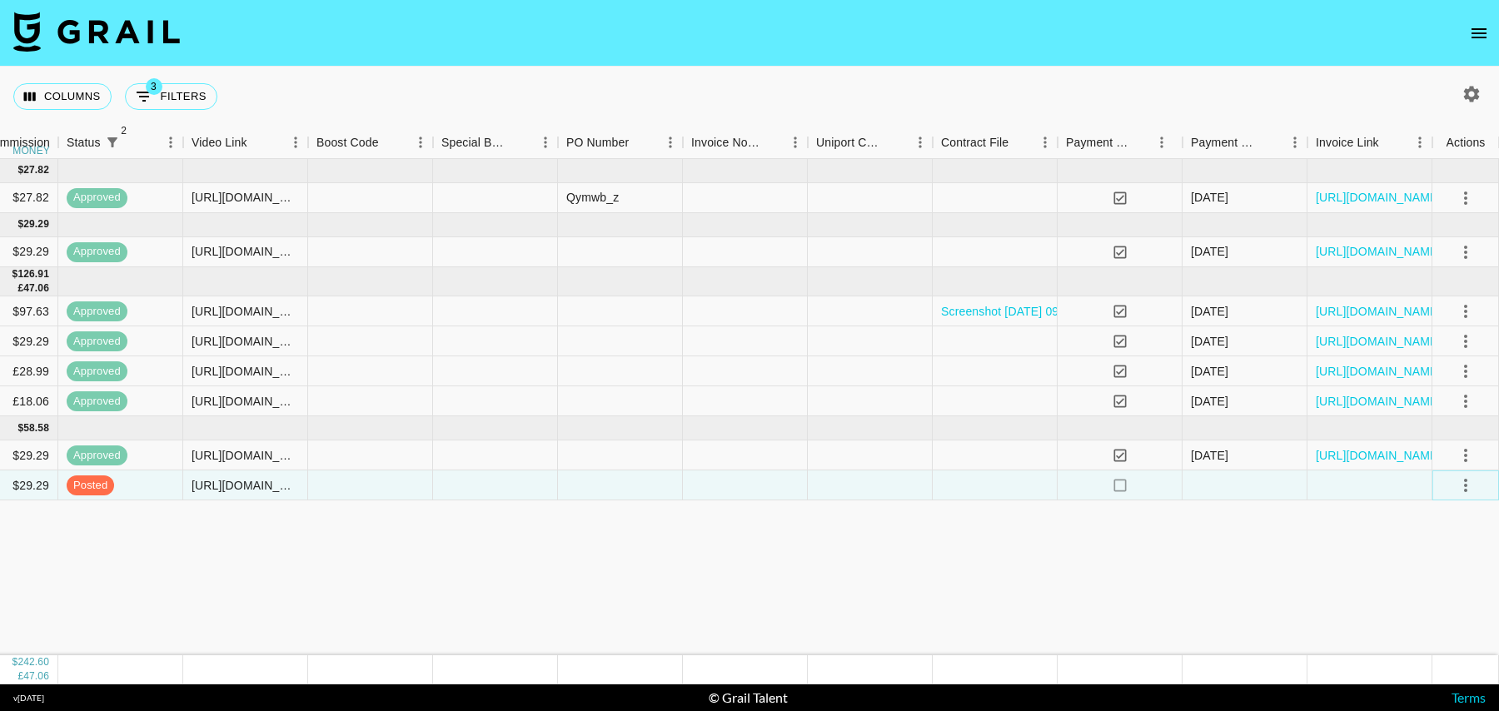
click at [1456, 480] on icon "select merge strategy" at bounding box center [1465, 485] width 20 height 20
click at [1407, 645] on div "Approve" at bounding box center [1429, 639] width 51 height 20
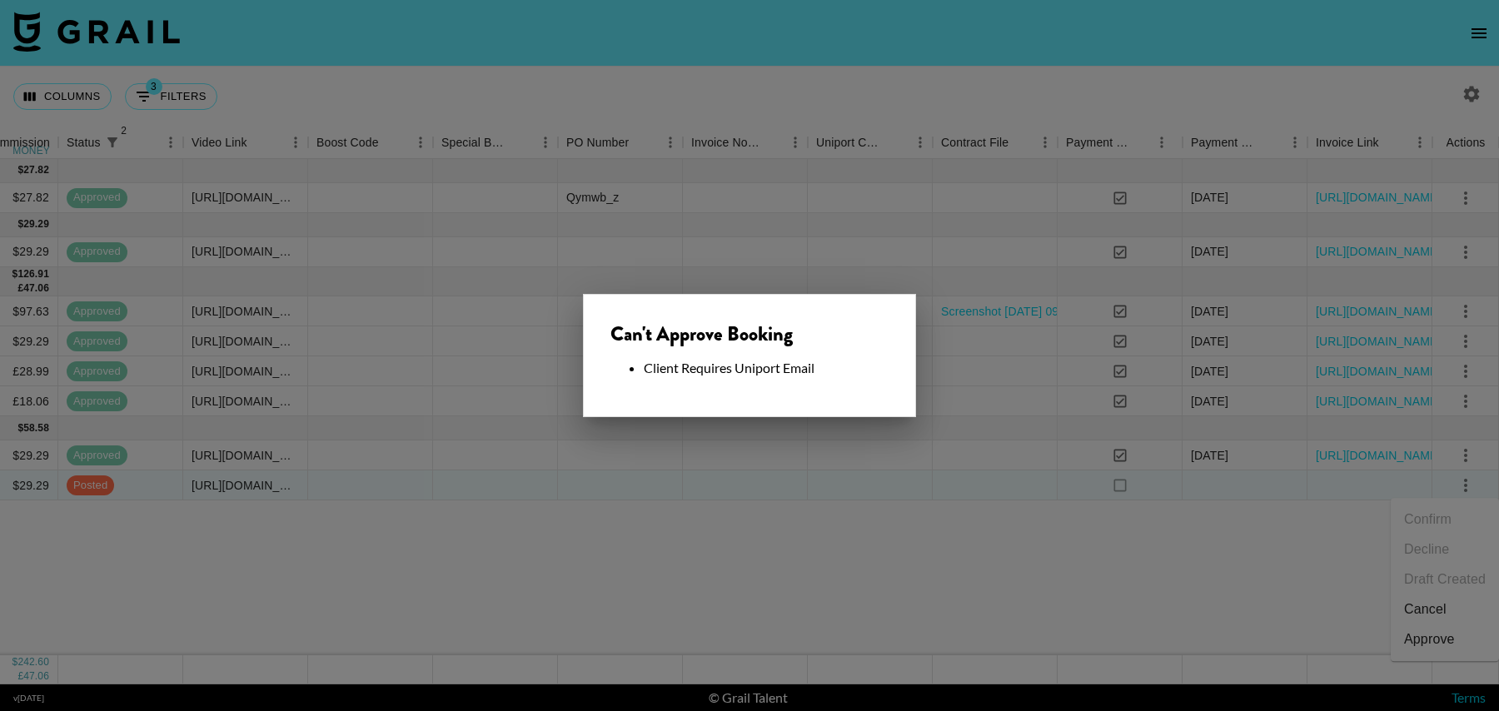
click at [769, 460] on div at bounding box center [749, 355] width 1499 height 711
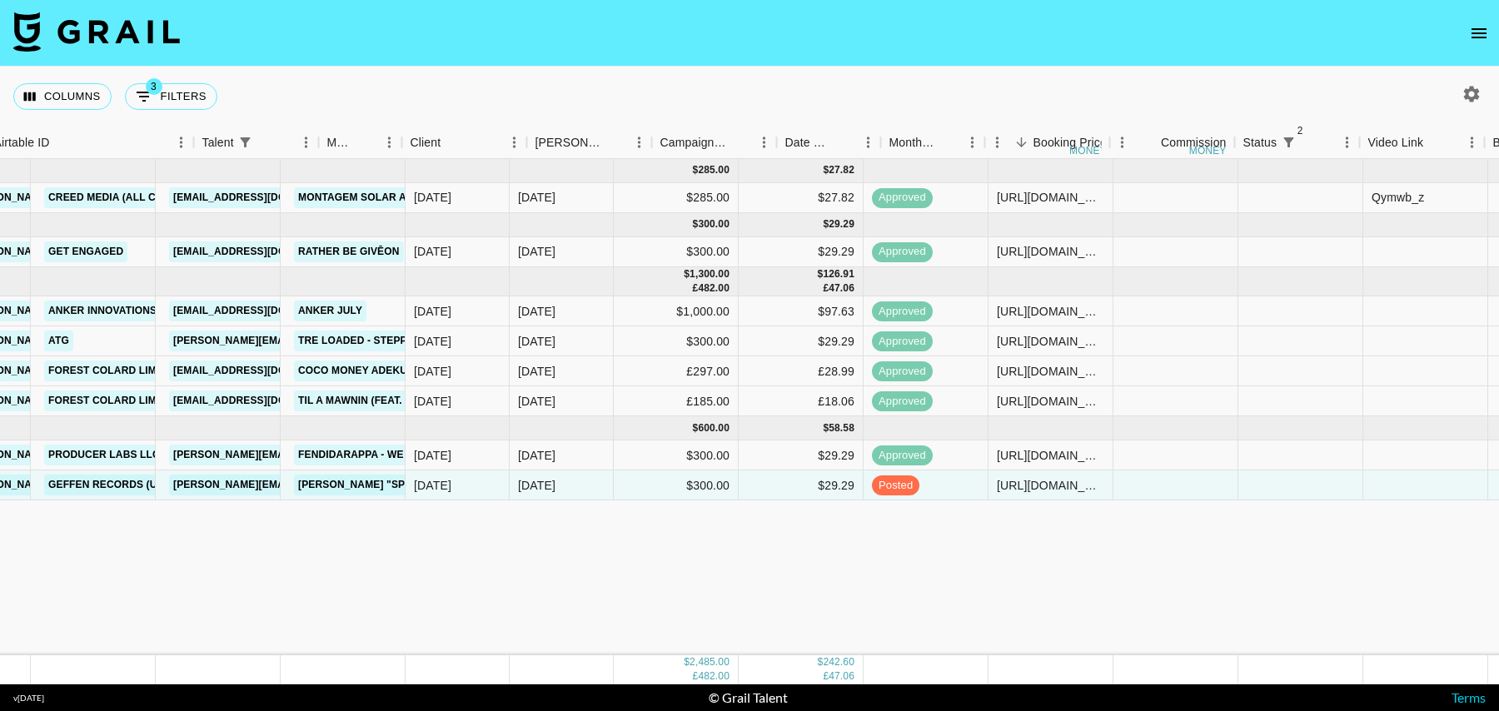
scroll to position [0, 152]
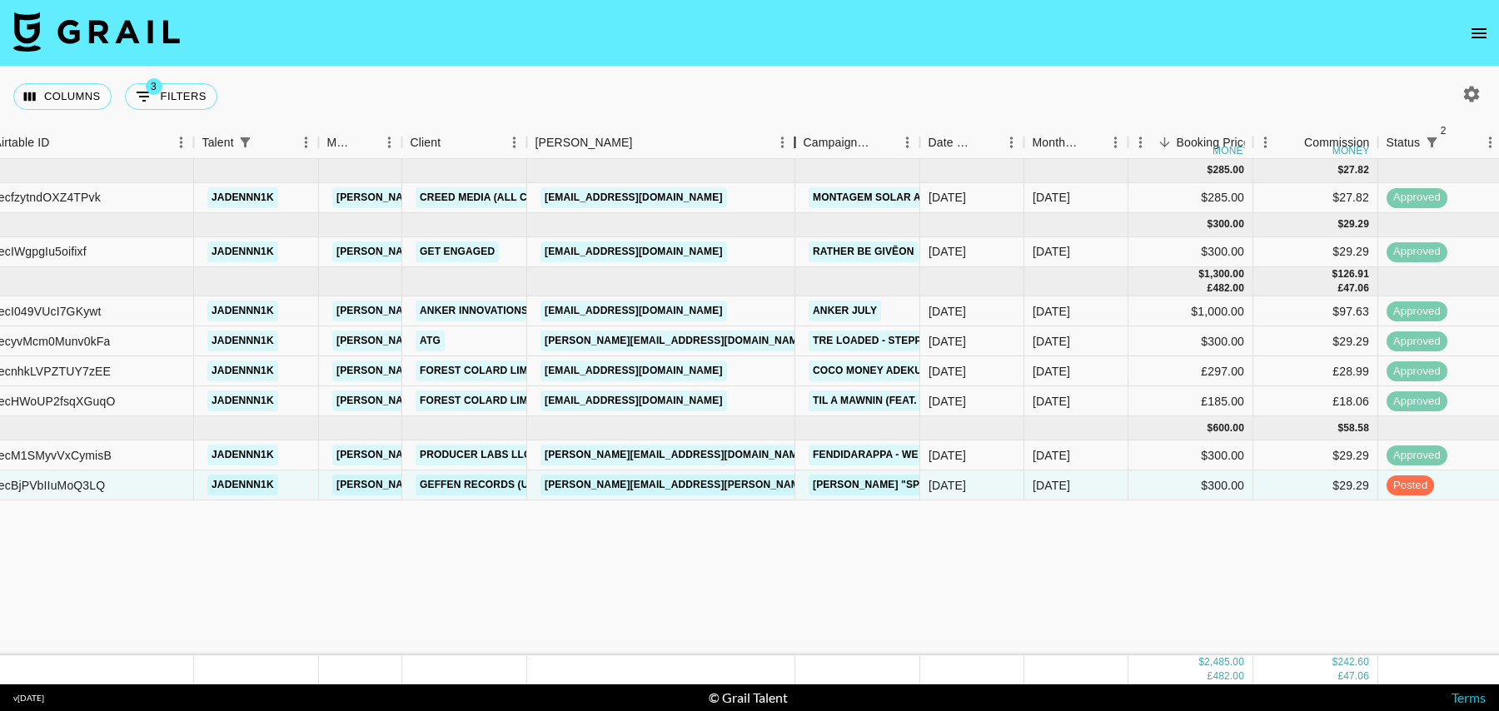
drag, startPoint x: 648, startPoint y: 141, endPoint x: 791, endPoint y: 151, distance: 143.6
click at [791, 151] on div "Booker" at bounding box center [795, 143] width 20 height 32
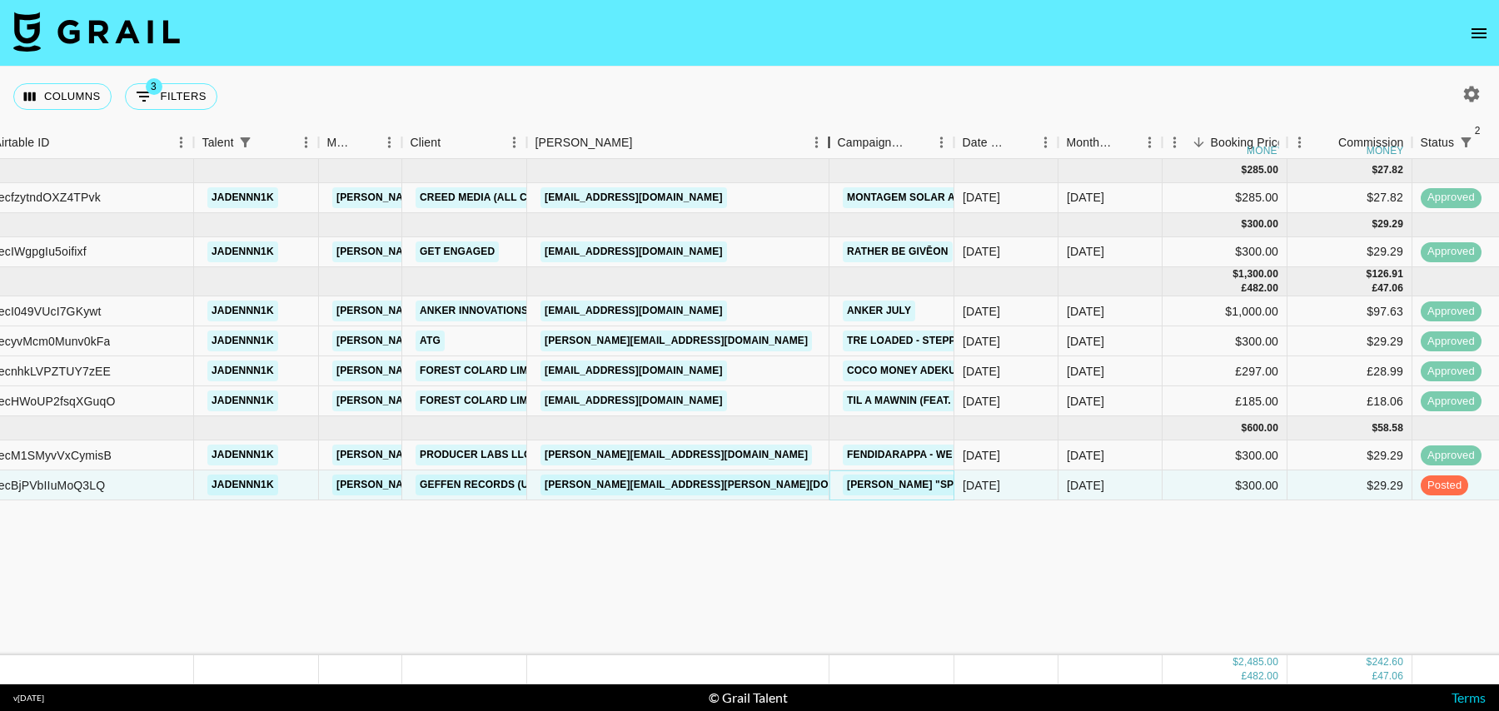
drag, startPoint x: 651, startPoint y: 149, endPoint x: 828, endPoint y: 149, distance: 177.4
click at [828, 149] on div "Booker" at bounding box center [829, 143] width 20 height 32
drag, startPoint x: 733, startPoint y: 482, endPoint x: 541, endPoint y: 485, distance: 191.5
click at [541, 485] on div "[PERSON_NAME][EMAIL_ADDRESS][PERSON_NAME][DOMAIN_NAME]" at bounding box center [678, 485] width 302 height 30
copy link "[PERSON_NAME][EMAIL_ADDRESS][PERSON_NAME][DOMAIN_NAME]"
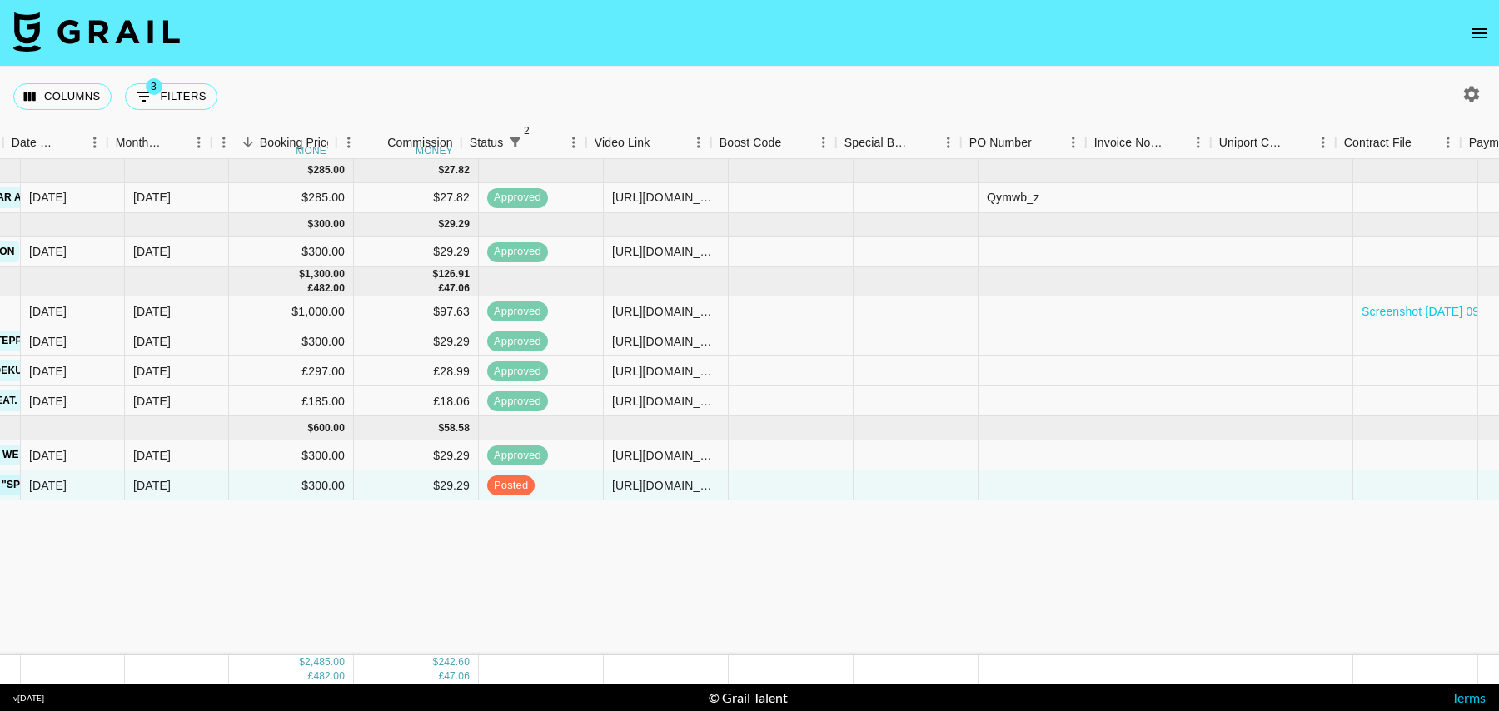
scroll to position [0, 927]
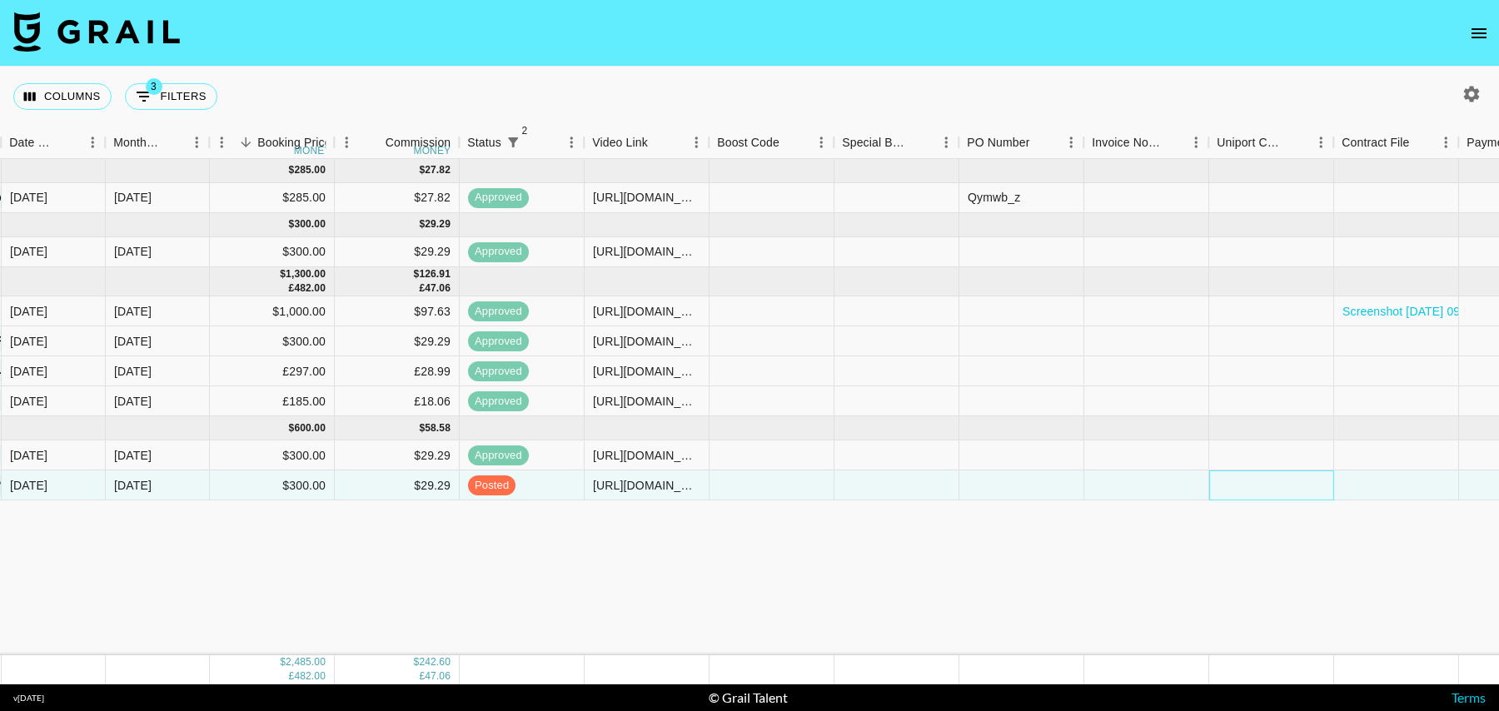
click at [1259, 481] on div at bounding box center [1271, 485] width 125 height 30
type input "[PERSON_NAME][EMAIL_ADDRESS][PERSON_NAME][DOMAIN_NAME]"
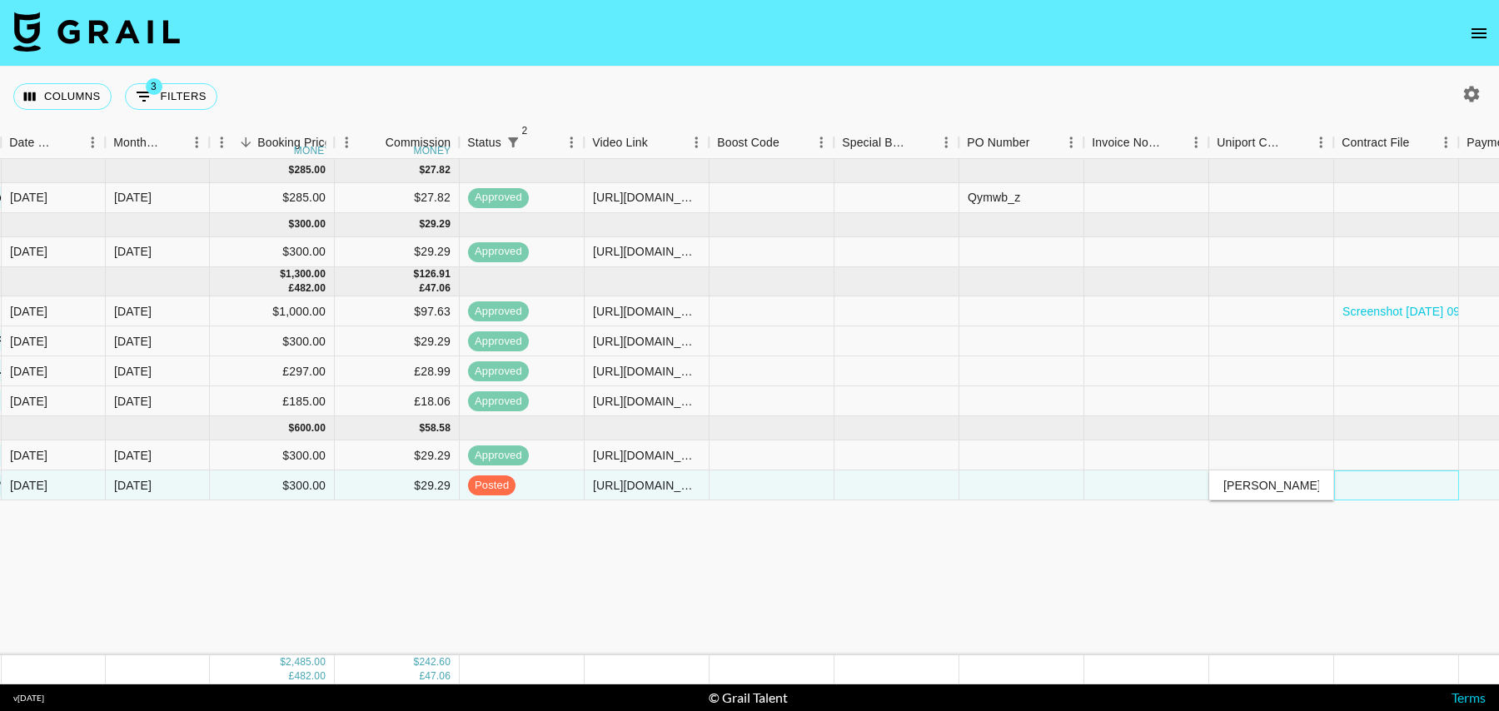
click at [1371, 490] on div at bounding box center [1396, 485] width 125 height 30
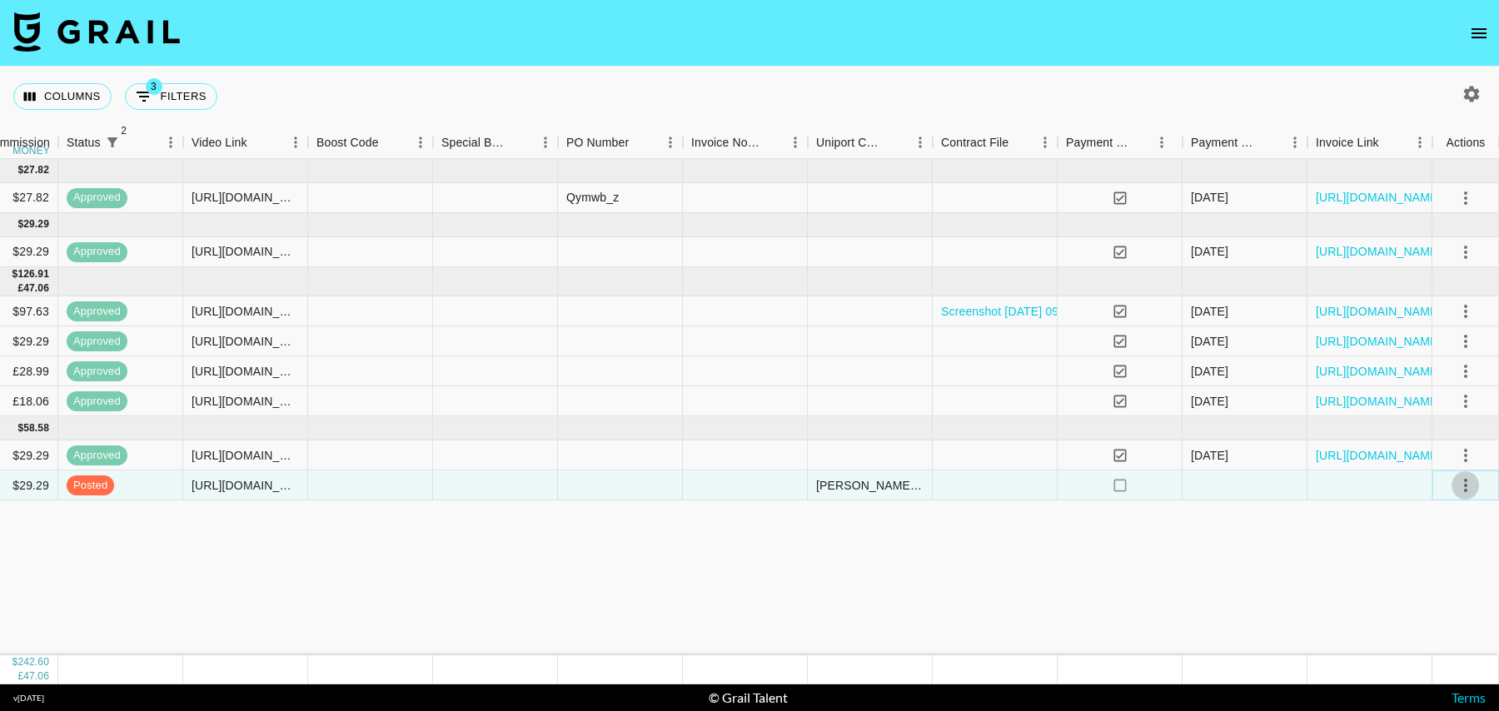
click at [1460, 483] on icon "select merge strategy" at bounding box center [1465, 485] width 20 height 20
click at [1439, 637] on div "Approve" at bounding box center [1429, 639] width 51 height 20
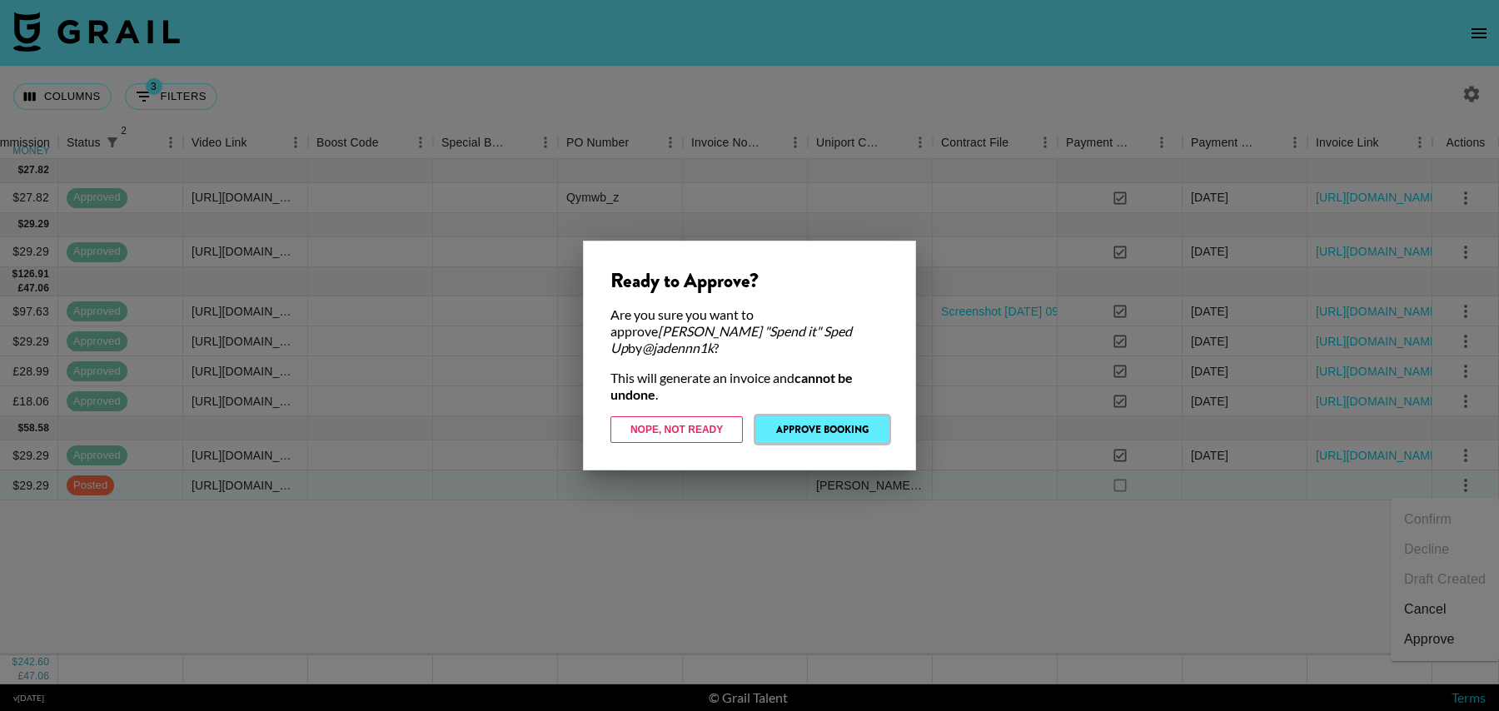
click at [853, 420] on button "Approve Booking" at bounding box center [822, 429] width 132 height 27
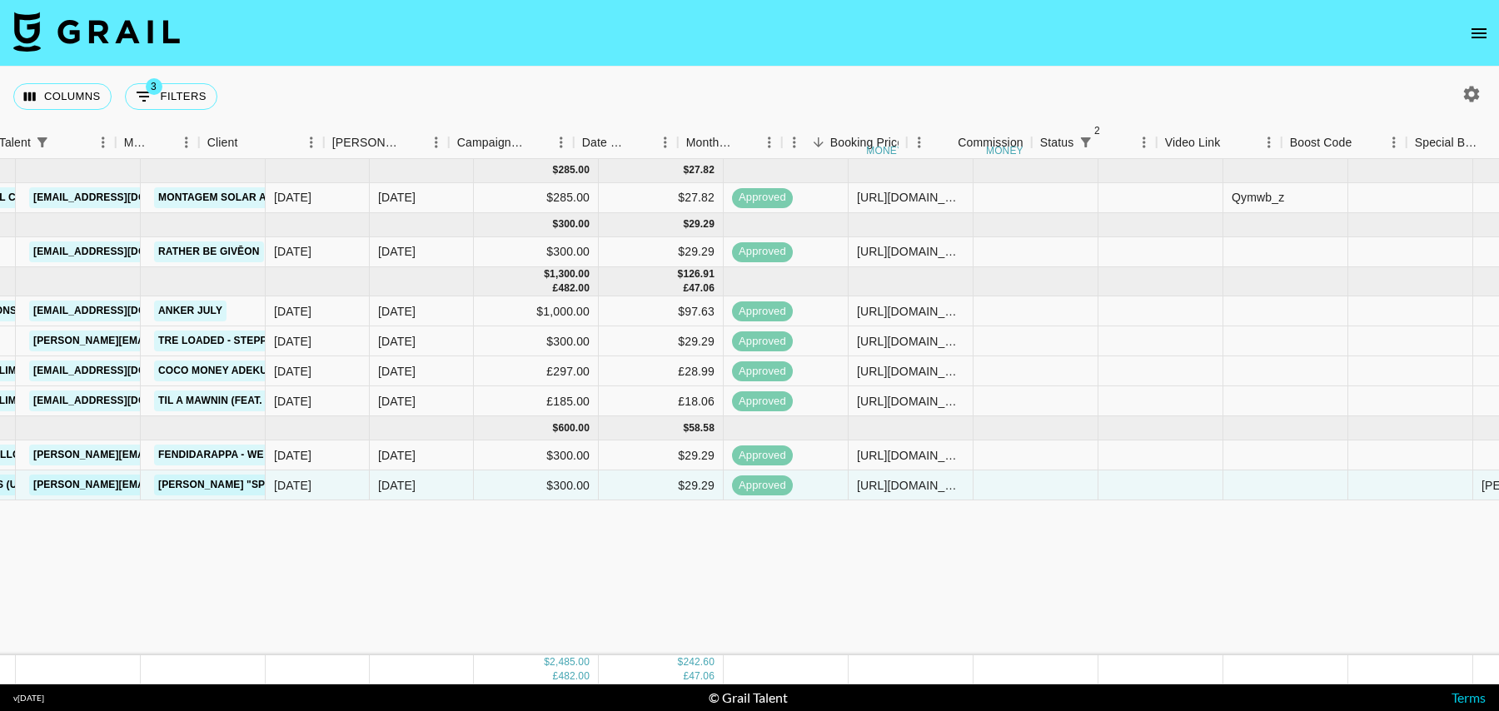
scroll to position [0, 142]
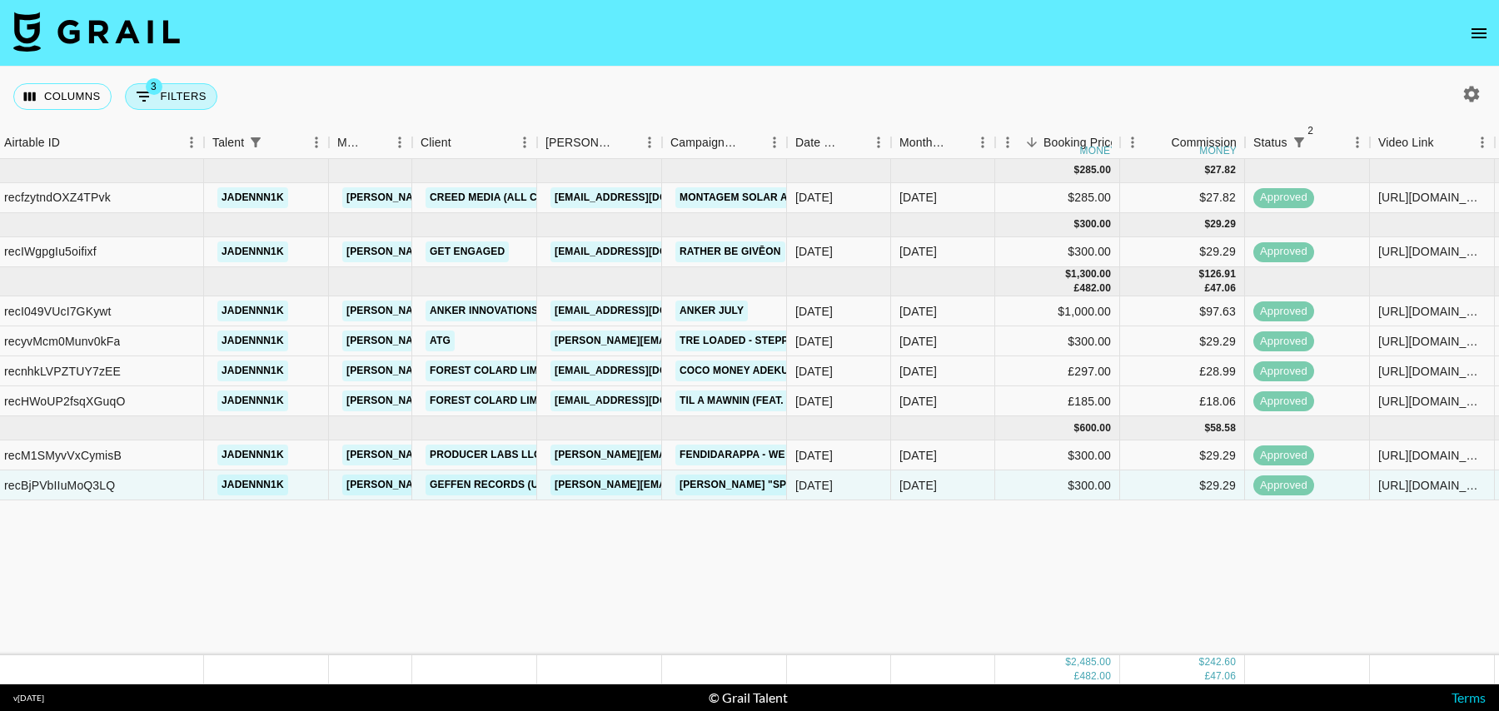
click at [142, 91] on icon "Show filters" at bounding box center [144, 97] width 20 height 20
select select "status"
select select "isNotAnyOf"
select select "status"
select select "isNotAnyOf"
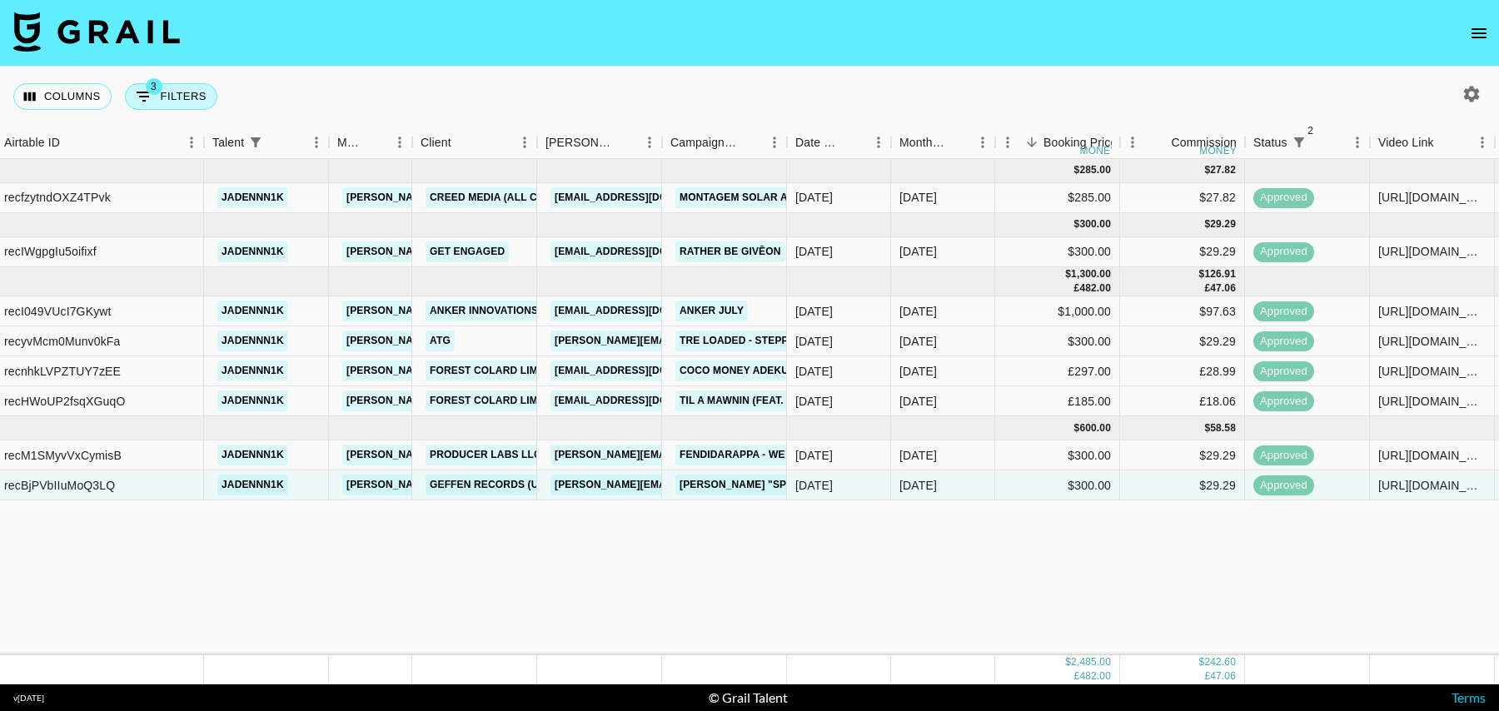
select select "talentName"
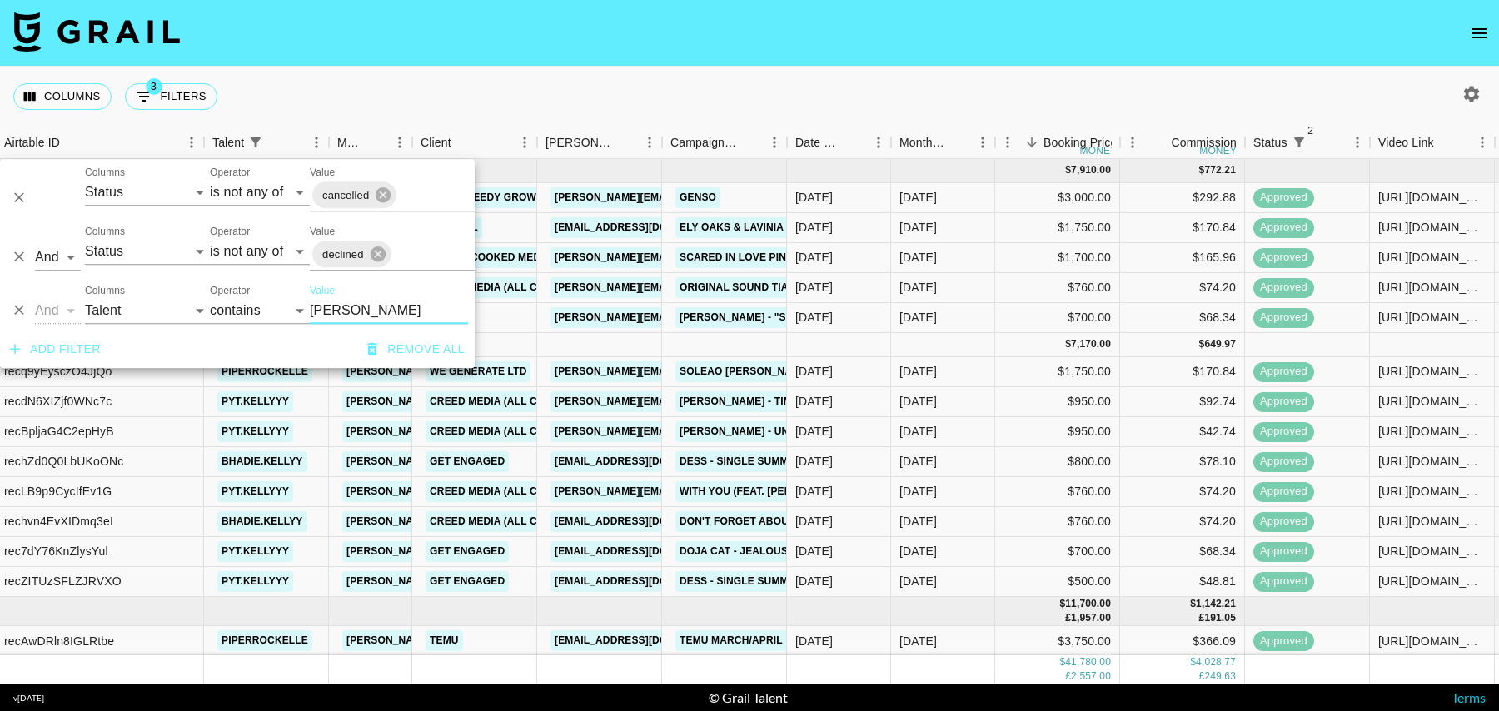
scroll to position [593, 142]
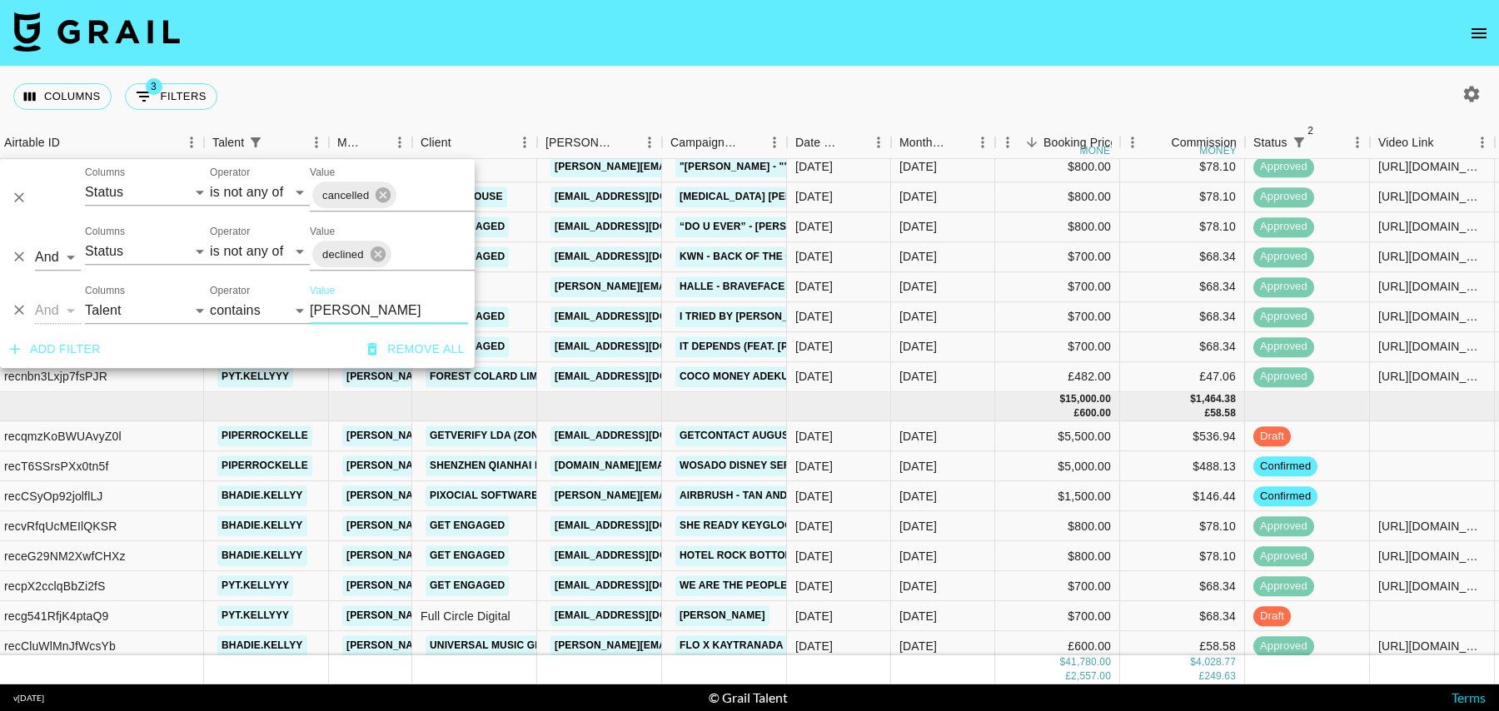
type input "[PERSON_NAME]"
click at [1149, 608] on div "$68.34" at bounding box center [1182, 616] width 125 height 30
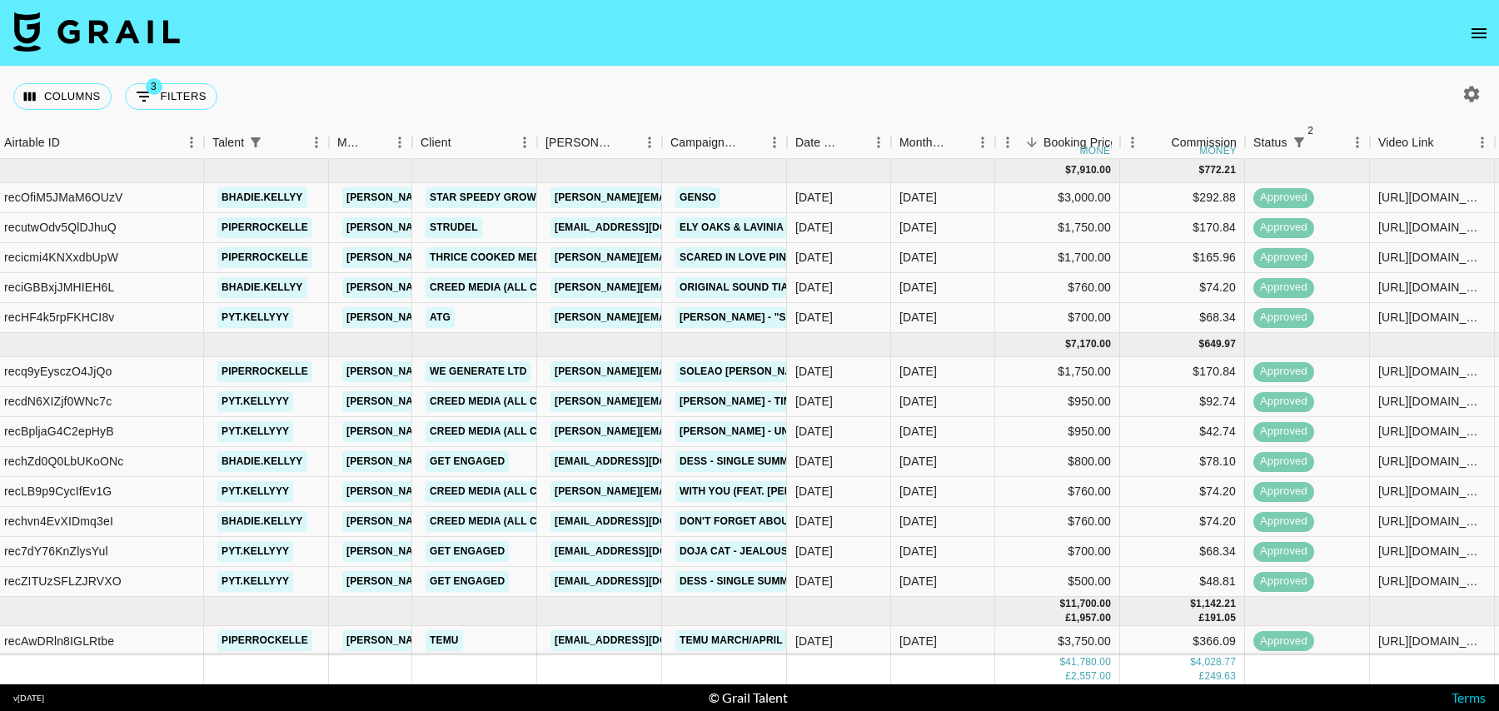
scroll to position [599, 142]
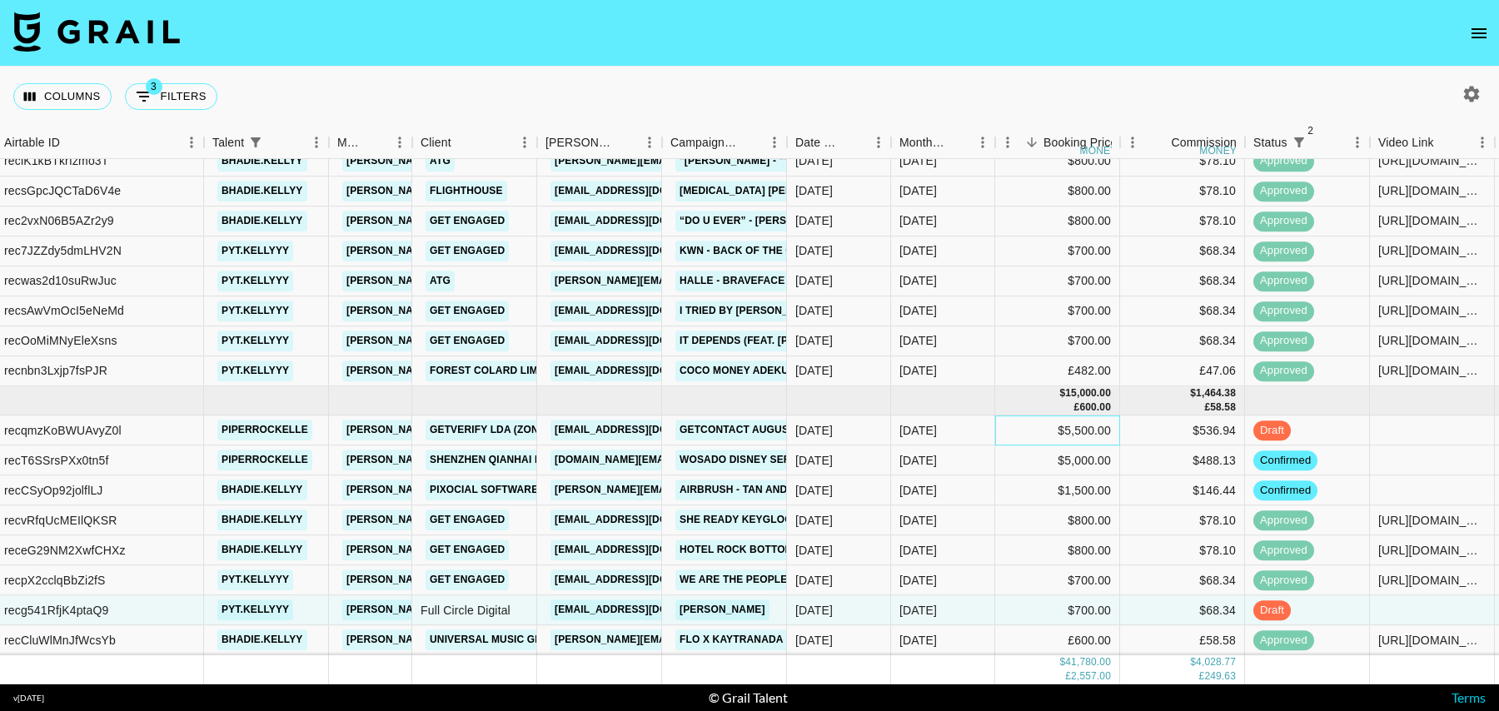
click at [999, 424] on div "$5,500.00" at bounding box center [1057, 430] width 125 height 30
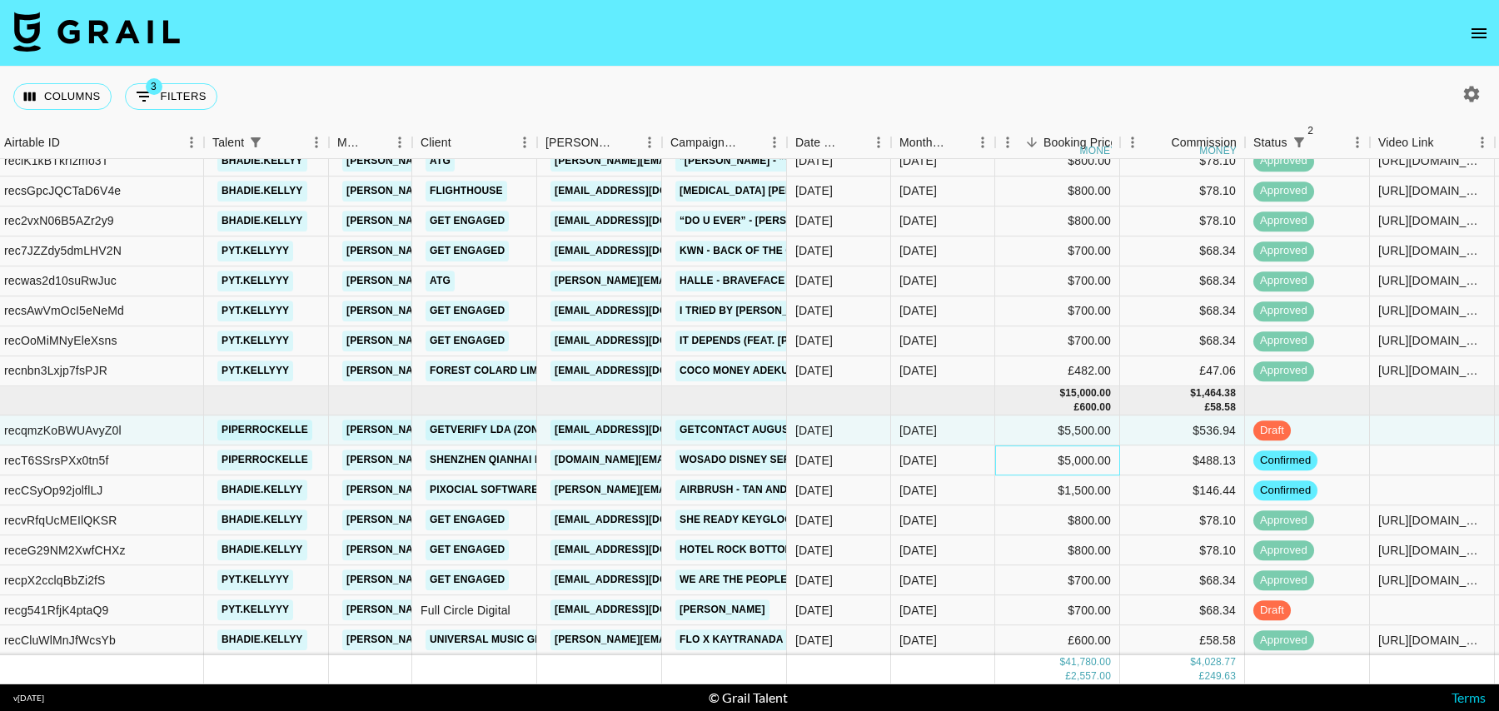
click at [999, 455] on div "$5,000.00" at bounding box center [1057, 460] width 125 height 30
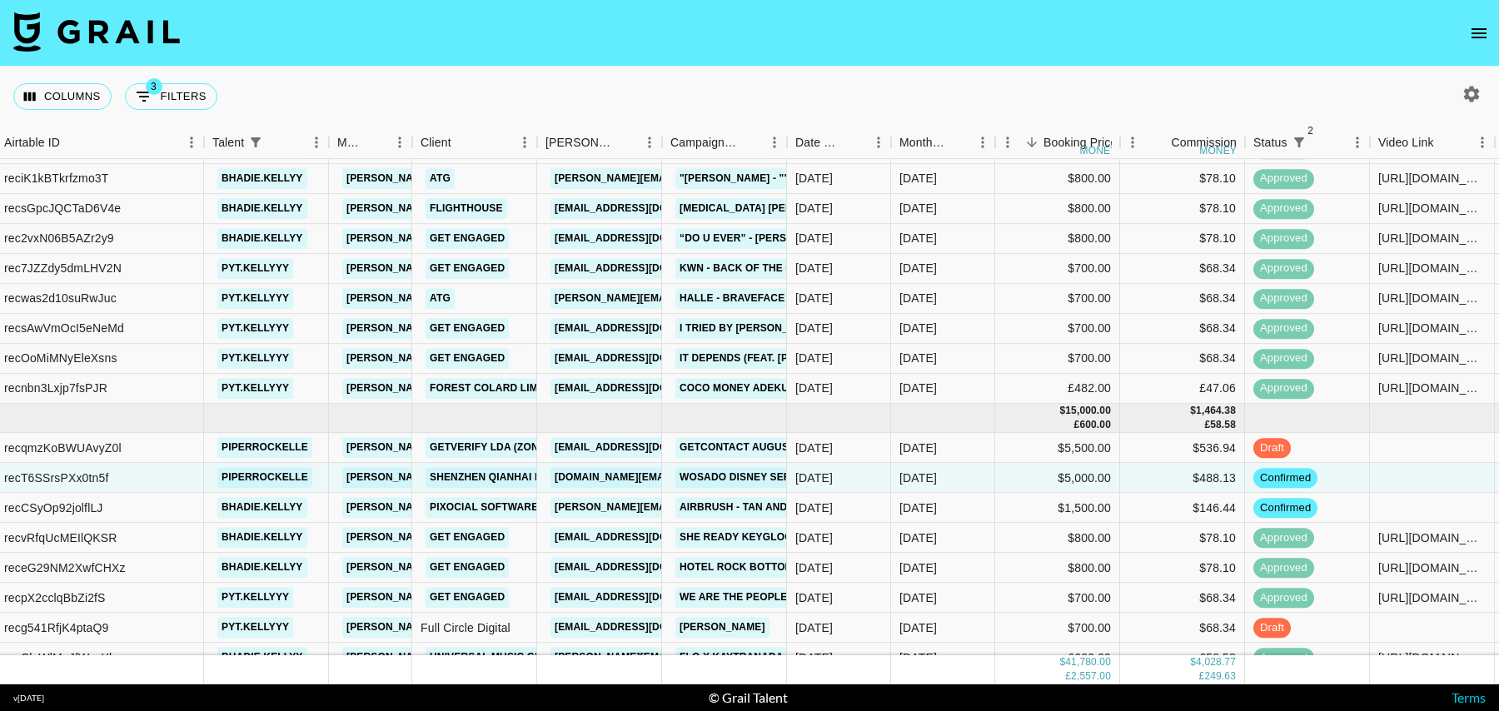
scroll to position [0, 142]
